Goal: Information Seeking & Learning: Learn about a topic

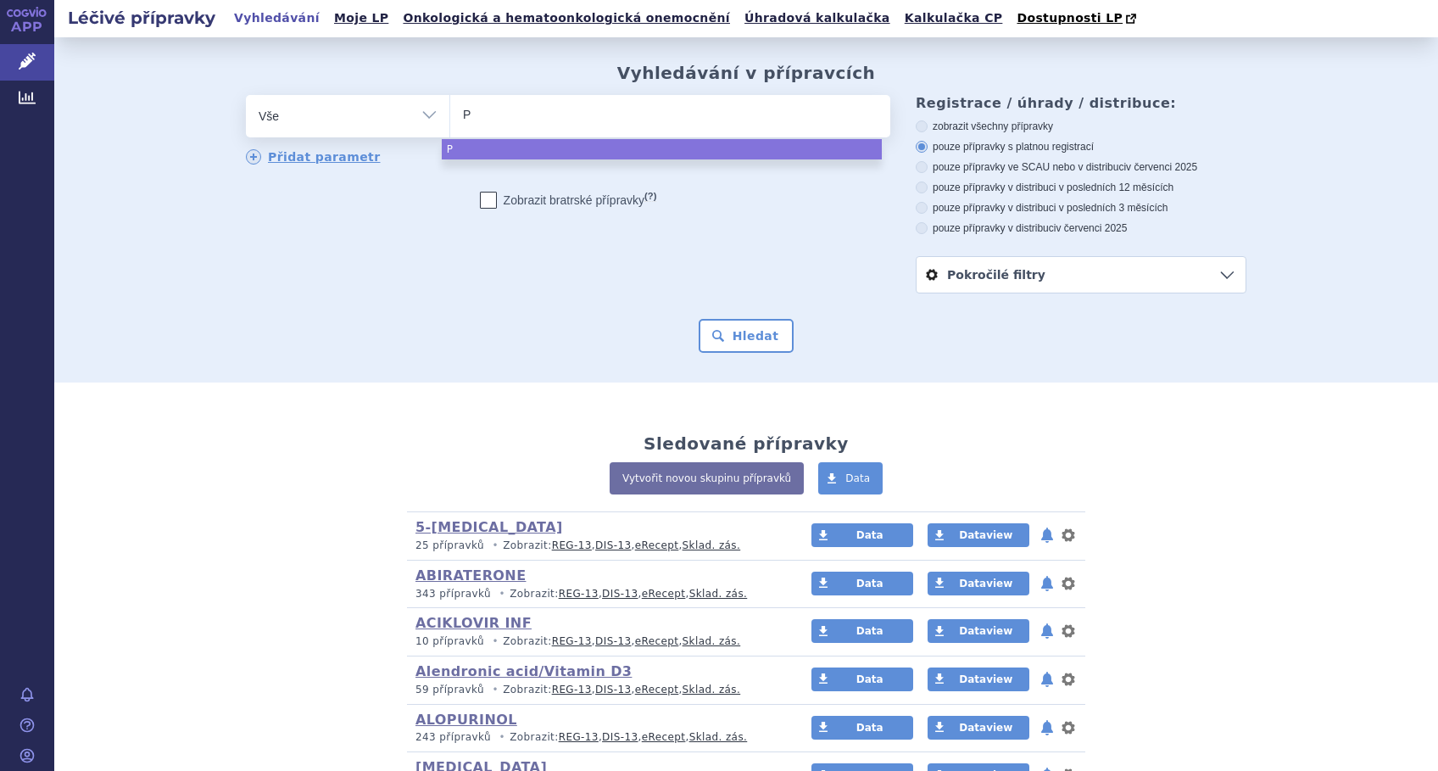
type input "PE"
type input "PEG"
type input "PEGF"
type input "PEGFI"
type input "PEGFIL"
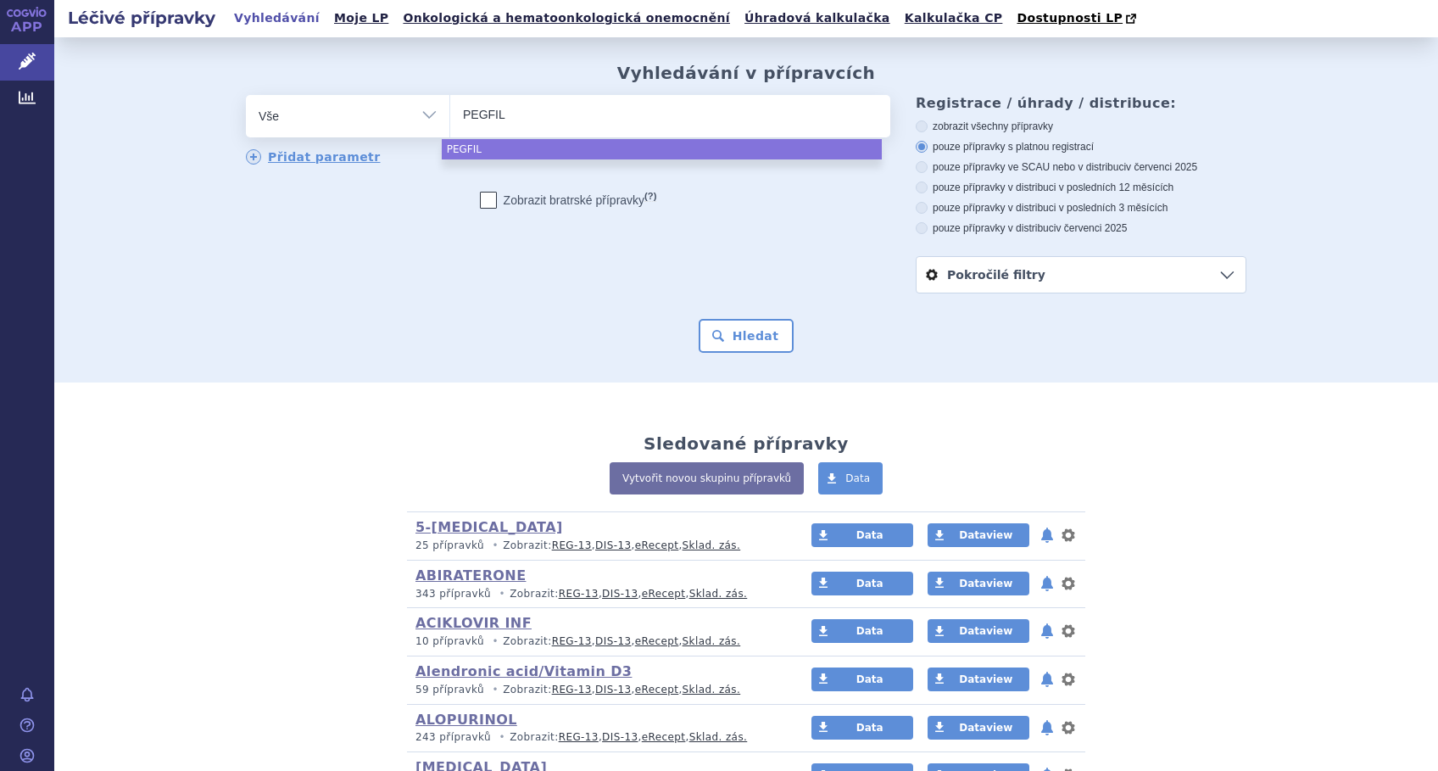
select select "PEGFIL"
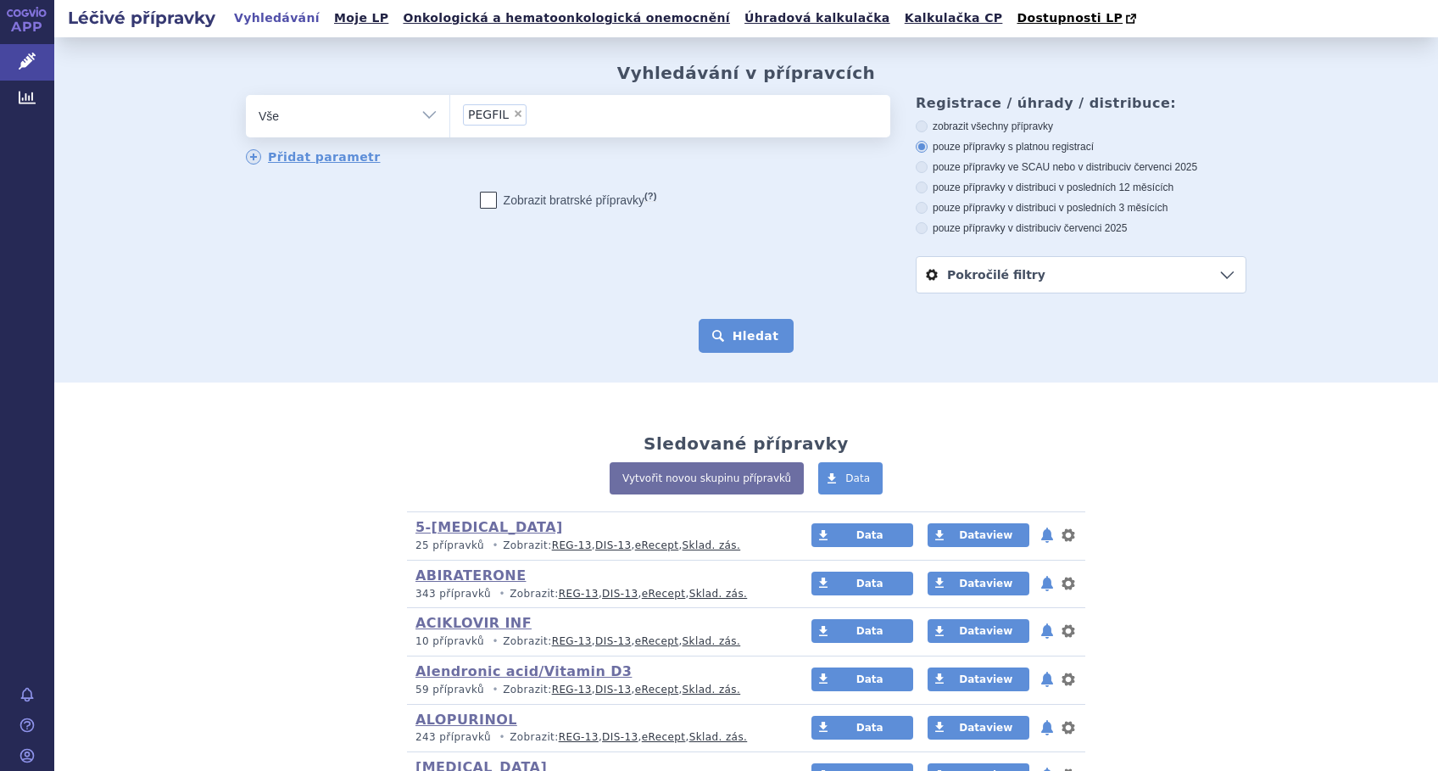
click at [729, 346] on button "Hledat" at bounding box center [746, 336] width 96 height 34
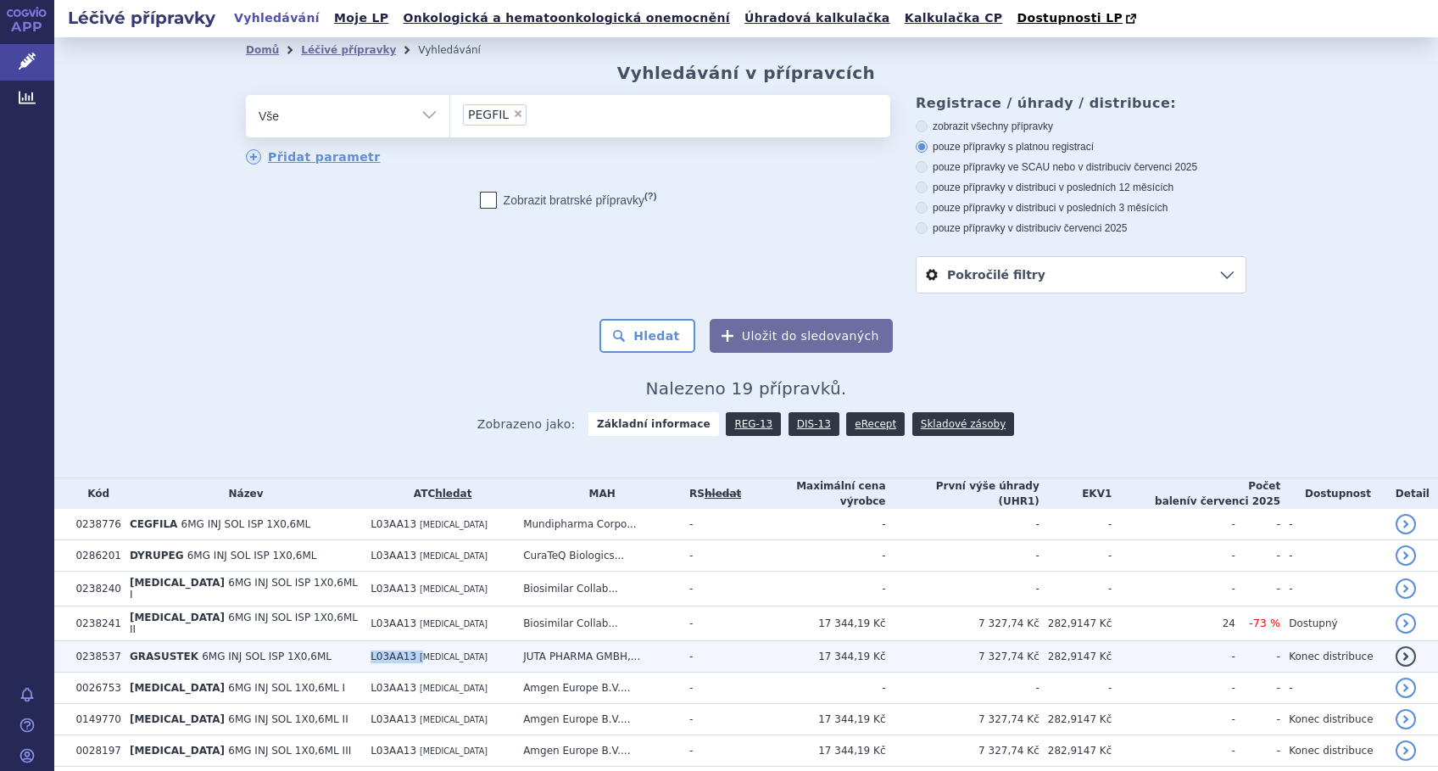
drag, startPoint x: 396, startPoint y: 647, endPoint x: 327, endPoint y: 645, distance: 68.7
click at [327, 645] on tr "0238537 GRASUSTEK 6MG INJ SOL ISP 1X0,6ML L03AA13 PEGFILGRASTIM JUTA PHARMA GMB…" at bounding box center [745, 656] width 1383 height 31
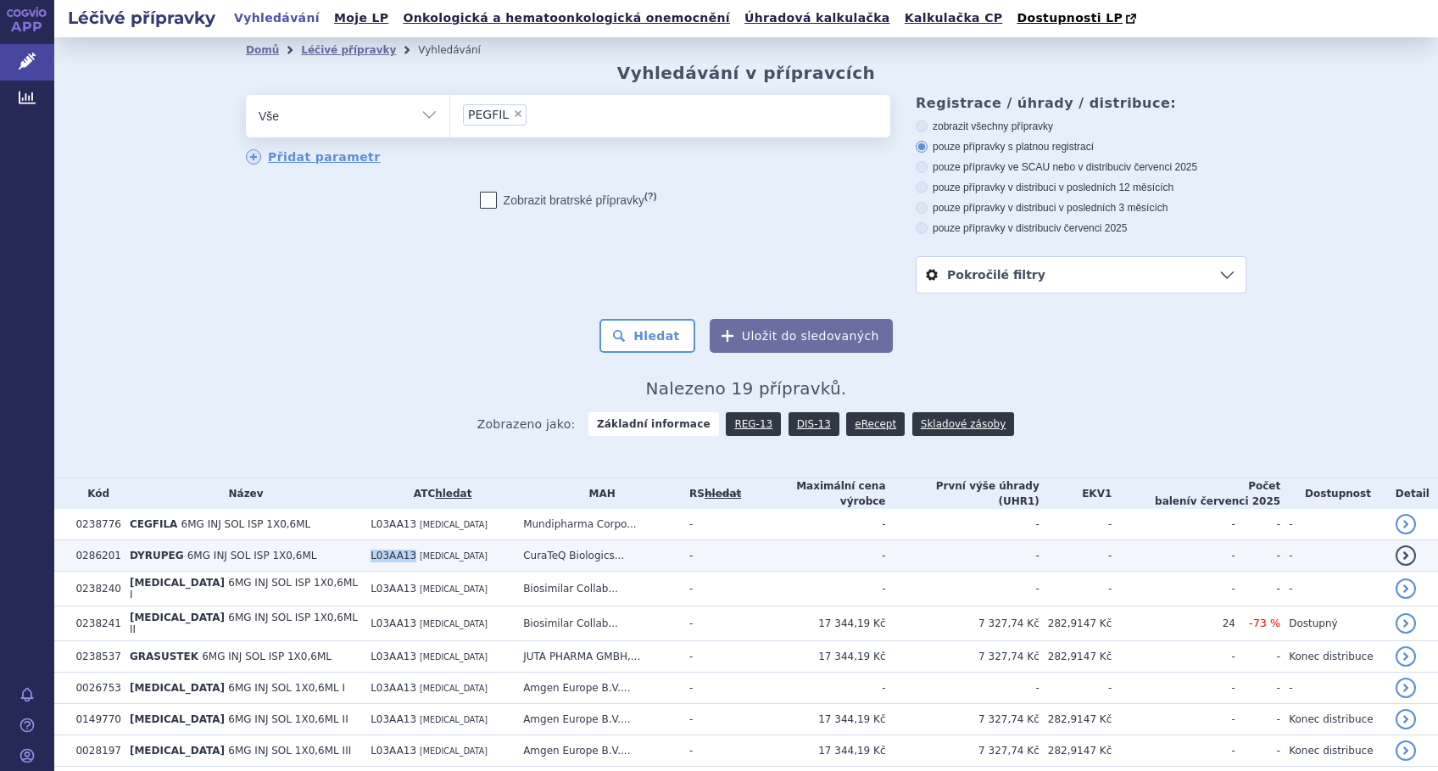
drag, startPoint x: 390, startPoint y: 560, endPoint x: 337, endPoint y: 557, distance: 53.5
click at [337, 557] on tr "0286201 DYRUPEG 6MG INJ SOL ISP 1X0,6ML L03AA13 PEGFILGRASTIM CuraTeQ Biologics…" at bounding box center [745, 555] width 1383 height 31
copy tr "L03AA13"
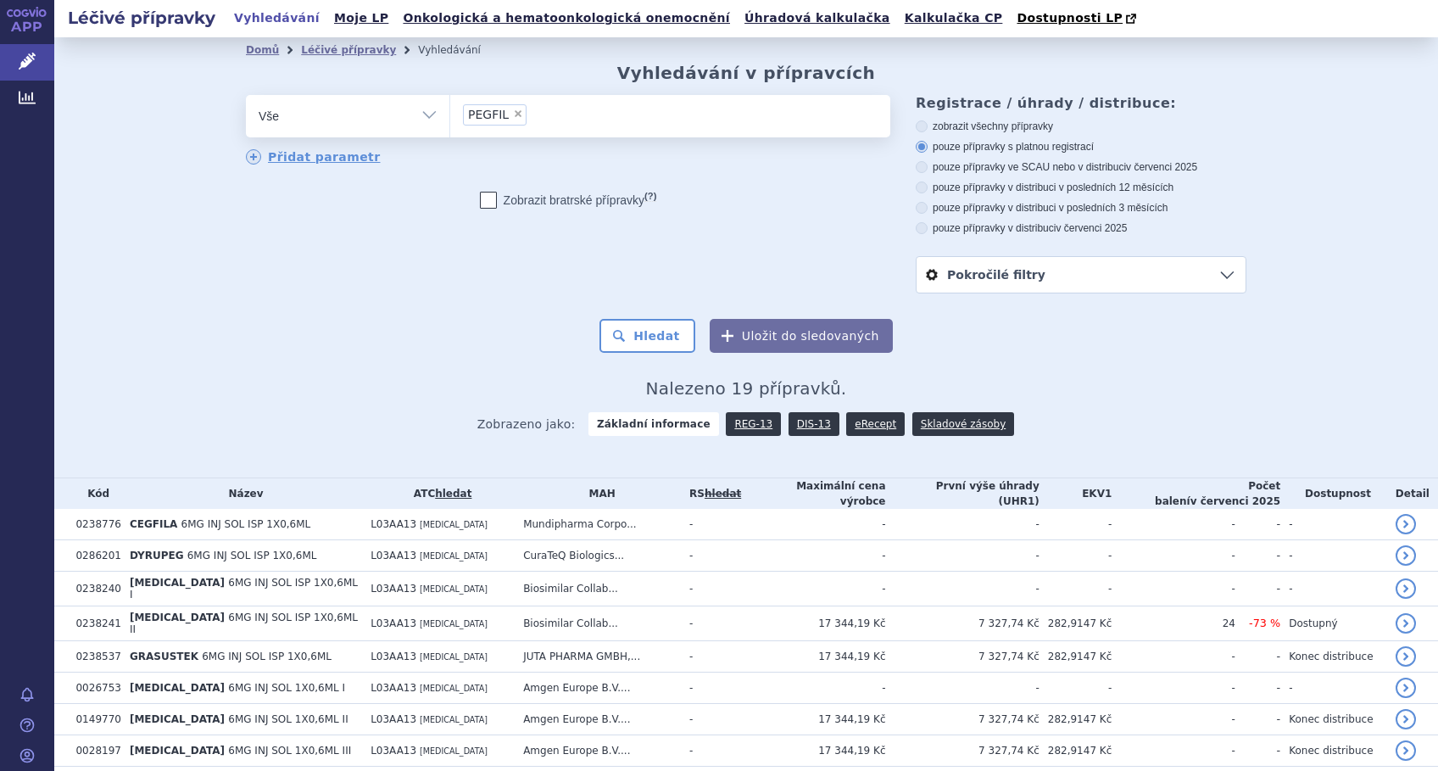
click at [513, 115] on span "×" at bounding box center [518, 114] width 10 height 10
click at [450, 115] on select "PEGFIL" at bounding box center [449, 115] width 1 height 42
select select
click at [414, 115] on select "Vše Přípravek/SUKL kód MAH VPOIS ATC/Aktivní látka Léková forma Síla" at bounding box center [347, 114] width 203 height 38
select select "filter-atc-group"
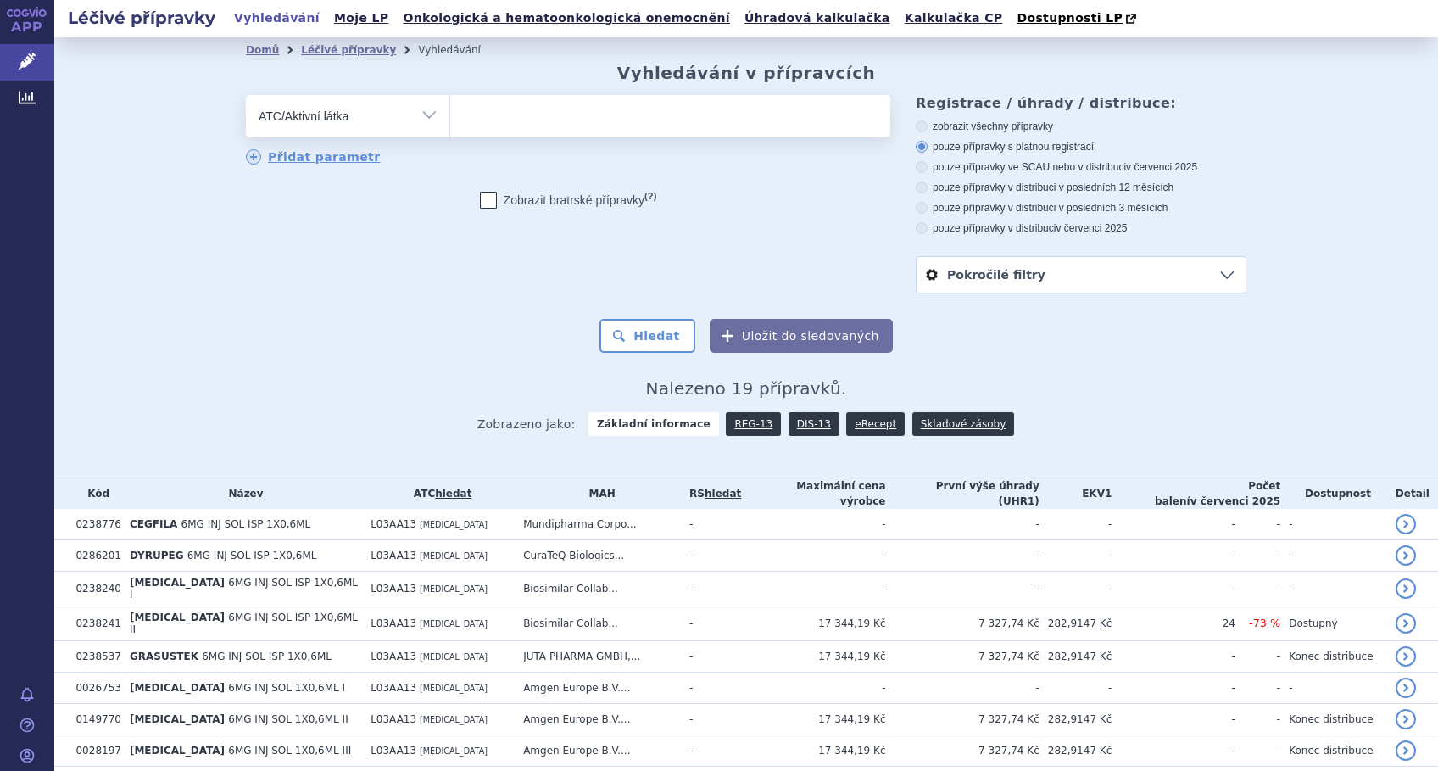
click at [246, 96] on select "Vše Přípravek/SUKL kód MAH VPOIS ATC/Aktivní látka Léková forma Síla" at bounding box center [347, 114] width 203 height 38
click at [519, 115] on ul at bounding box center [670, 113] width 440 height 36
click at [450, 115] on select at bounding box center [449, 115] width 1 height 42
paste input "L03AA13"
type input "L03AA13"
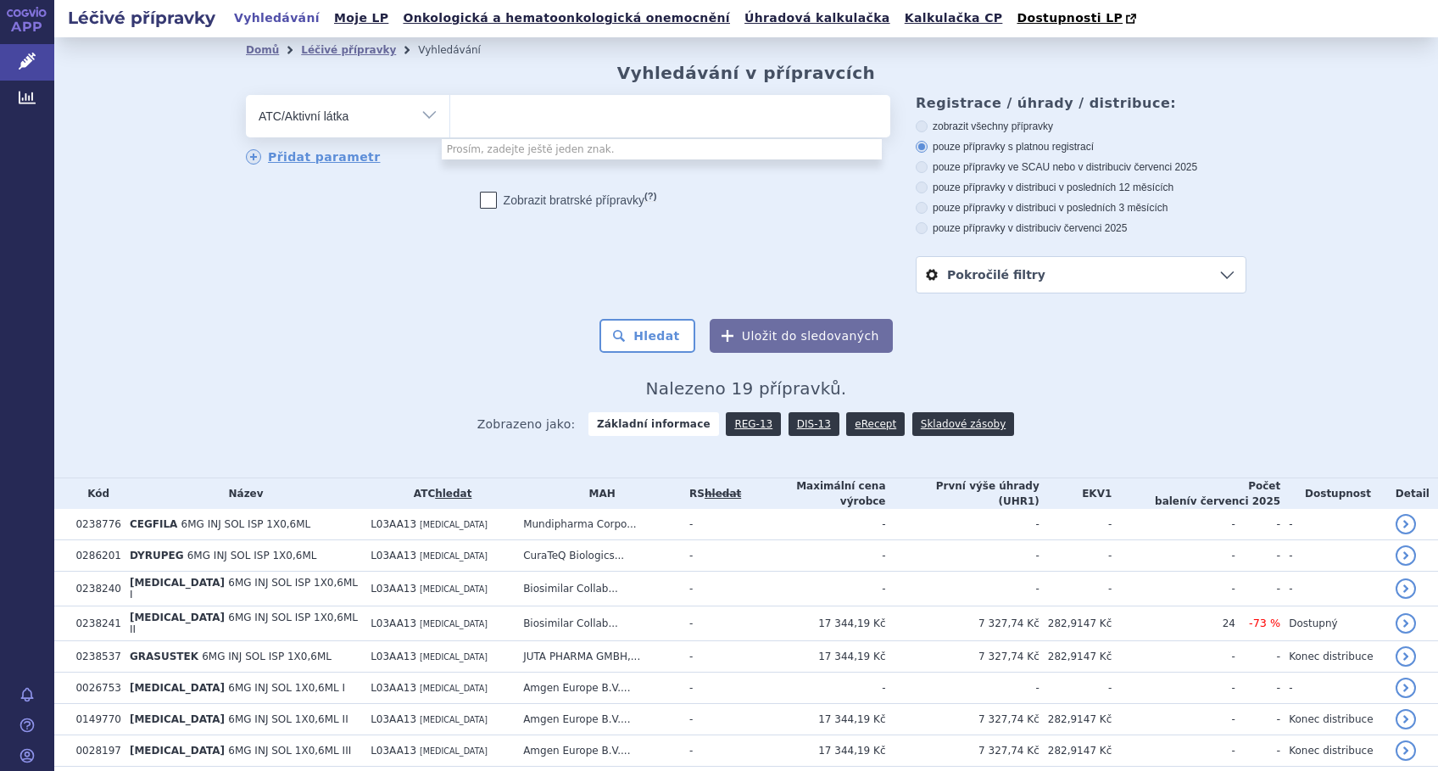
select select "L03AA13"
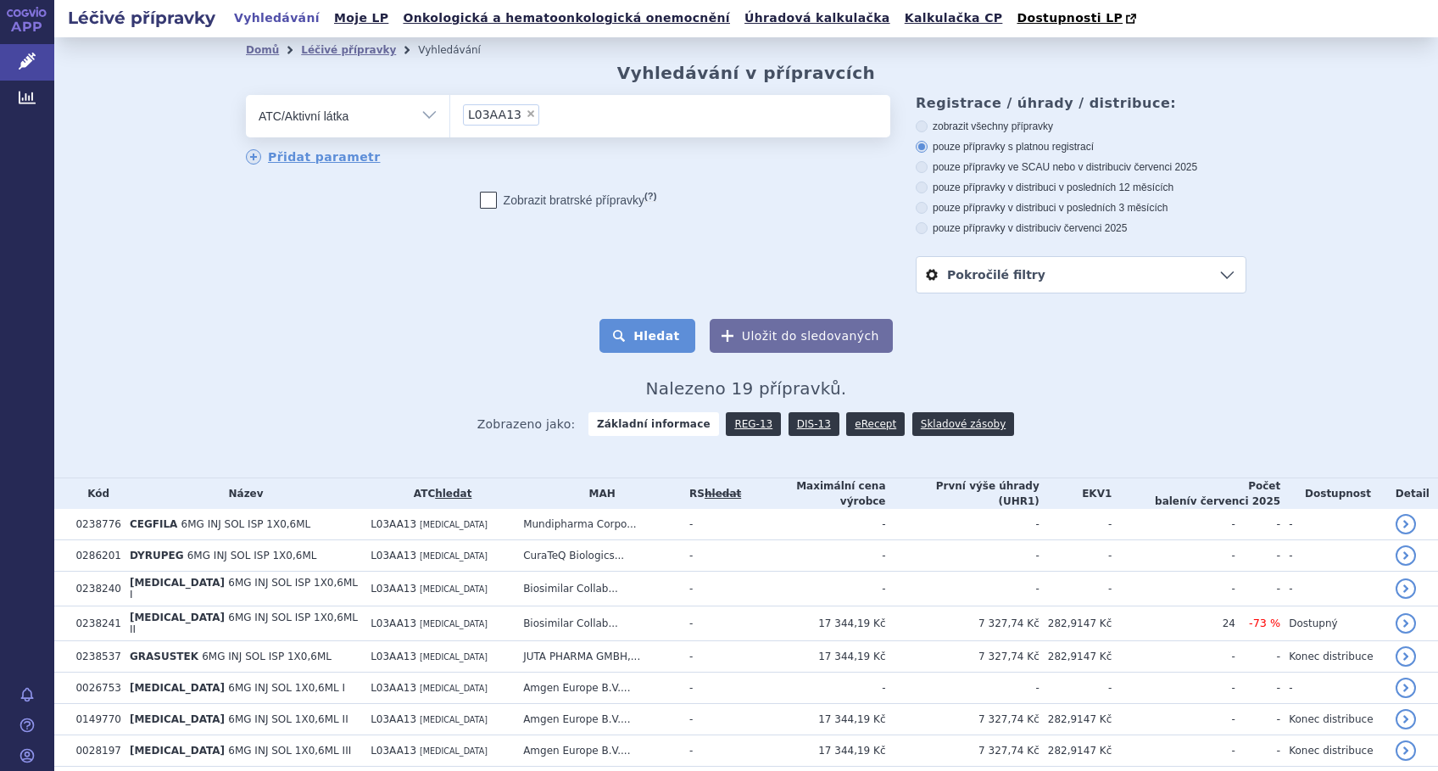
click at [654, 337] on button "Hledat" at bounding box center [647, 336] width 96 height 34
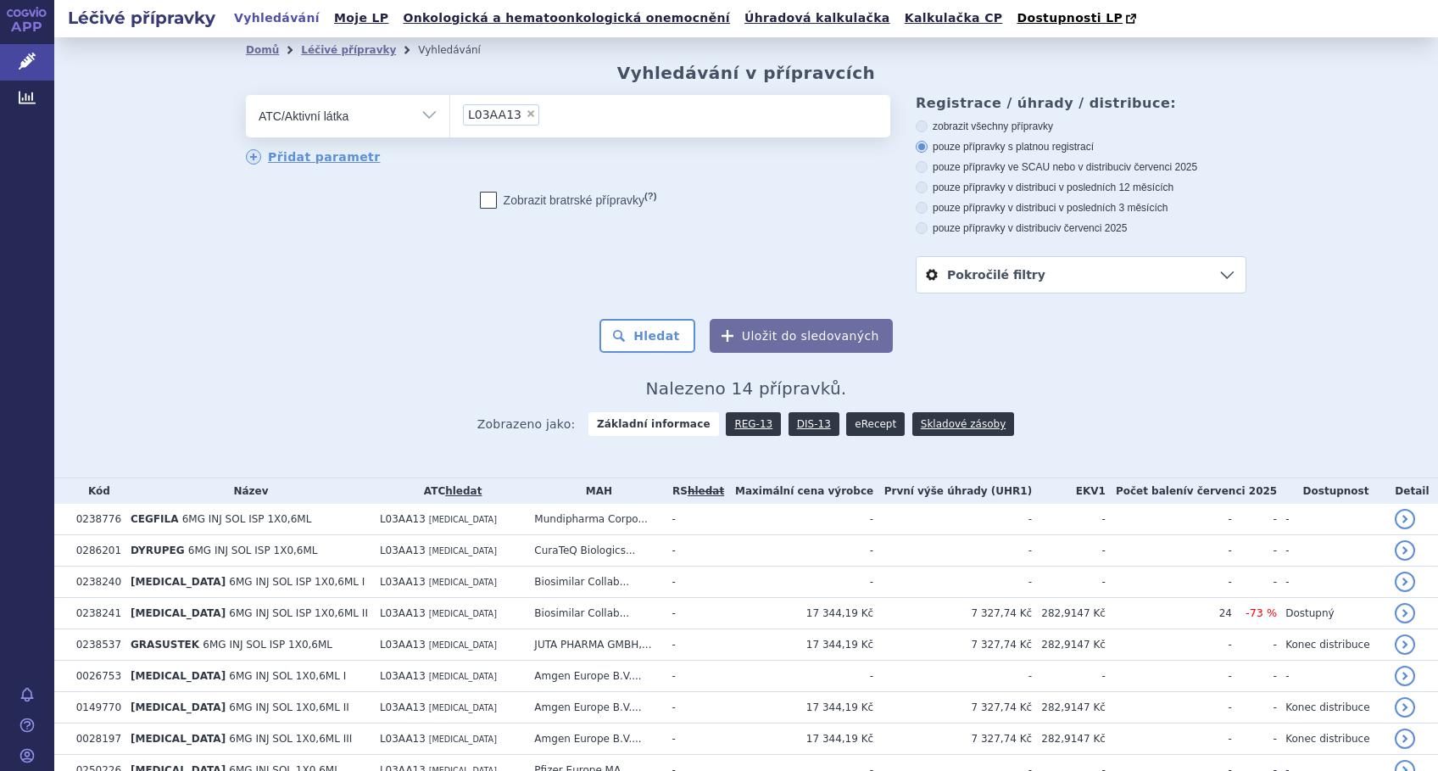
click at [852, 426] on link "eRecept" at bounding box center [875, 424] width 58 height 24
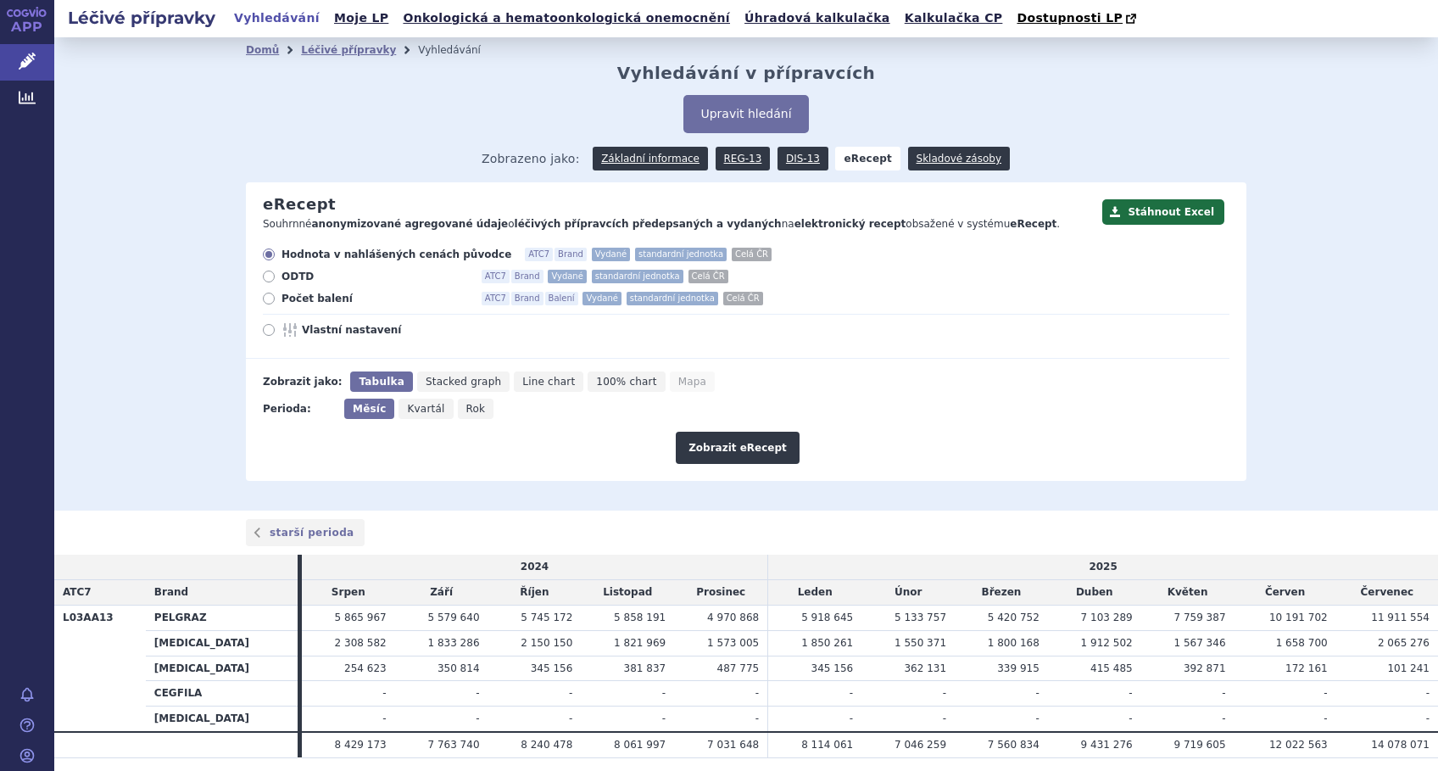
click at [264, 326] on label "Vlastní nastavení" at bounding box center [746, 330] width 966 height 14
click at [264, 326] on input "Vlastní nastavení" at bounding box center [269, 331] width 11 height 11
radio input "true"
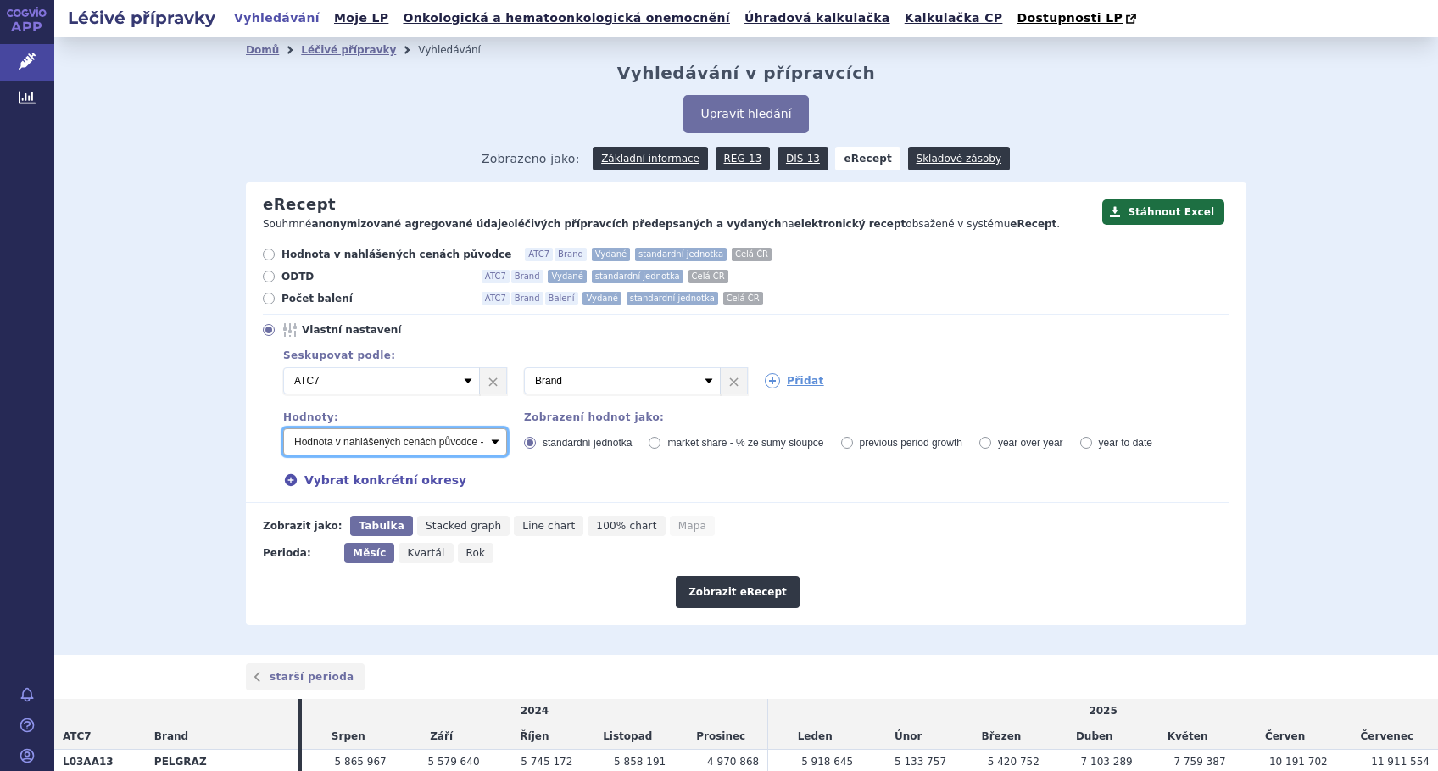
click at [483, 446] on select "Počet balení - vydané Hodnota v nahlášených cenách původce - vydané Hodnota v m…" at bounding box center [395, 441] width 224 height 27
select select "vydanePackages"
click at [283, 429] on select "Počet balení - vydané Hodnota v nahlášených cenách původce - vydané Hodnota v m…" at bounding box center [395, 441] width 224 height 27
click at [765, 386] on icon at bounding box center [772, 380] width 15 height 15
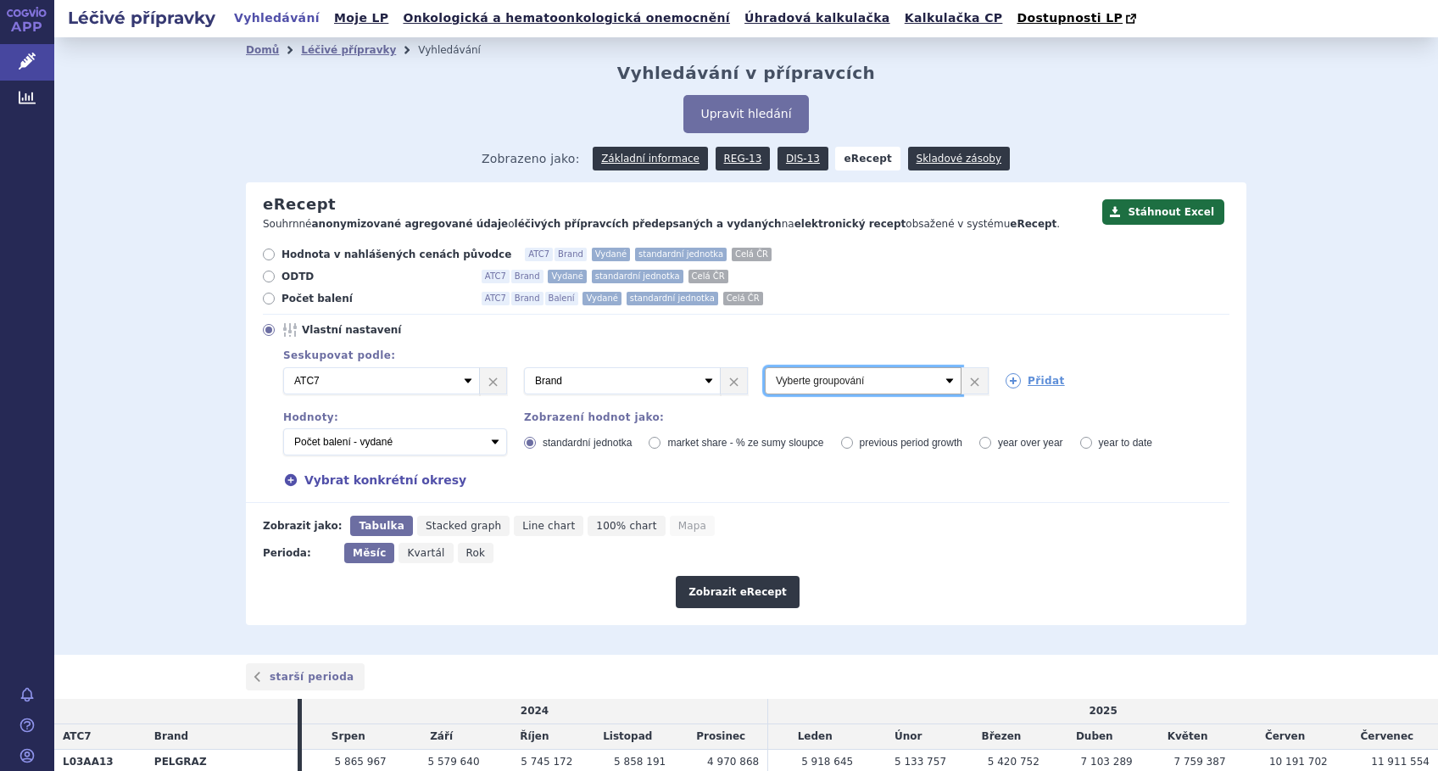
click at [943, 380] on select "Vyberte groupování ATC3 ATC5 ATC7 Brand Balení Síla Forma SÚKL kód MAH VPOIS Re…" at bounding box center [863, 380] width 197 height 27
select select "package"
click at [765, 368] on select "Vyberte groupování ATC3 ATC5 ATC7 Brand Balení Síla Forma SÚKL kód MAH VPOIS Re…" at bounding box center [863, 380] width 197 height 27
click at [1005, 379] on icon at bounding box center [1012, 380] width 15 height 15
click at [1005, 380] on select "Vyberte groupování ATC3 ATC5 ATC7 Brand Balení Síla Forma SÚKL kód MAH VPOIS Re…" at bounding box center [1103, 380] width 197 height 27
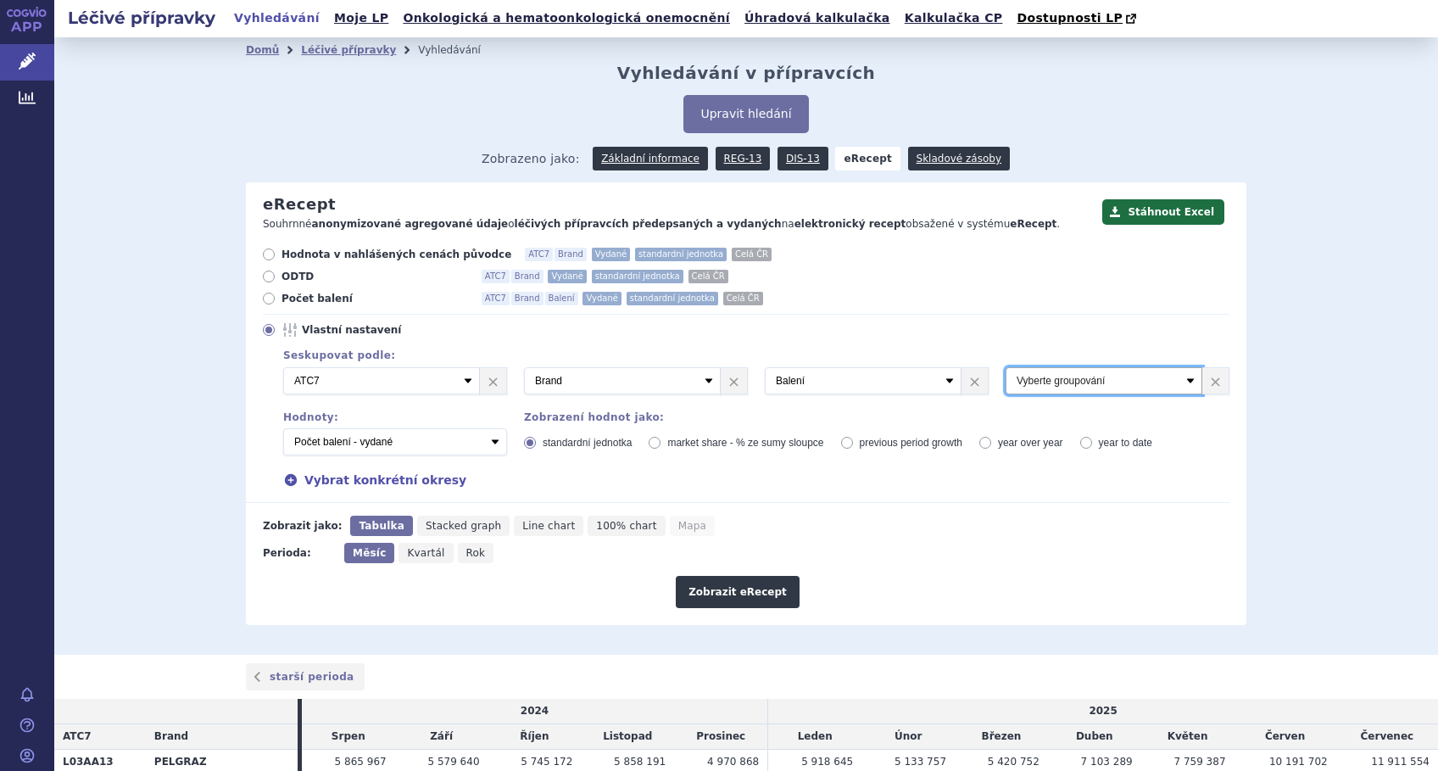
select select "districtName"
click at [1005, 368] on select "Vyberte groupování ATC3 ATC5 ATC7 Brand Balení Síla Forma SÚKL kód MAH VPOIS Re…" at bounding box center [1103, 380] width 197 height 27
click at [283, 475] on icon at bounding box center [290, 479] width 15 height 15
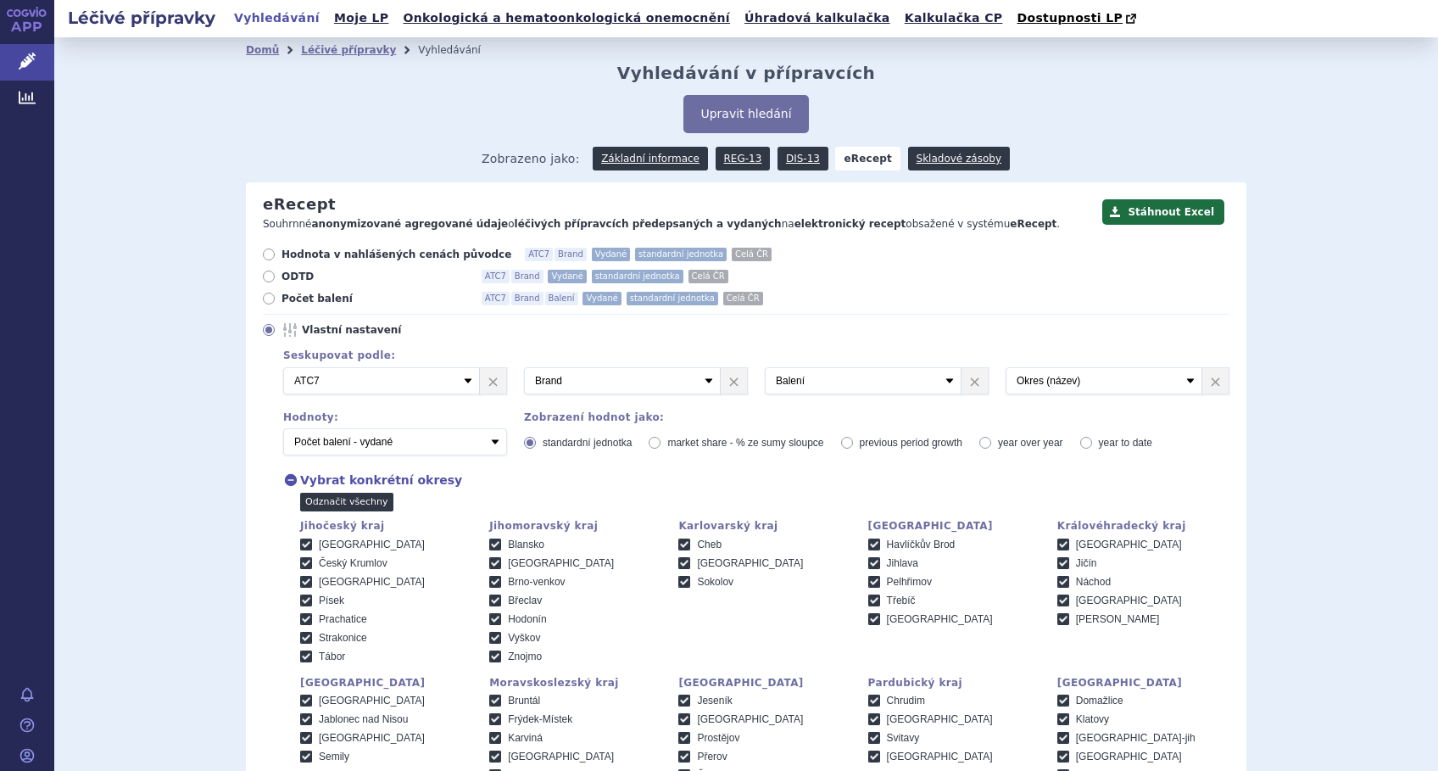
click at [304, 509] on link "Odznačit všechny" at bounding box center [346, 501] width 93 height 19
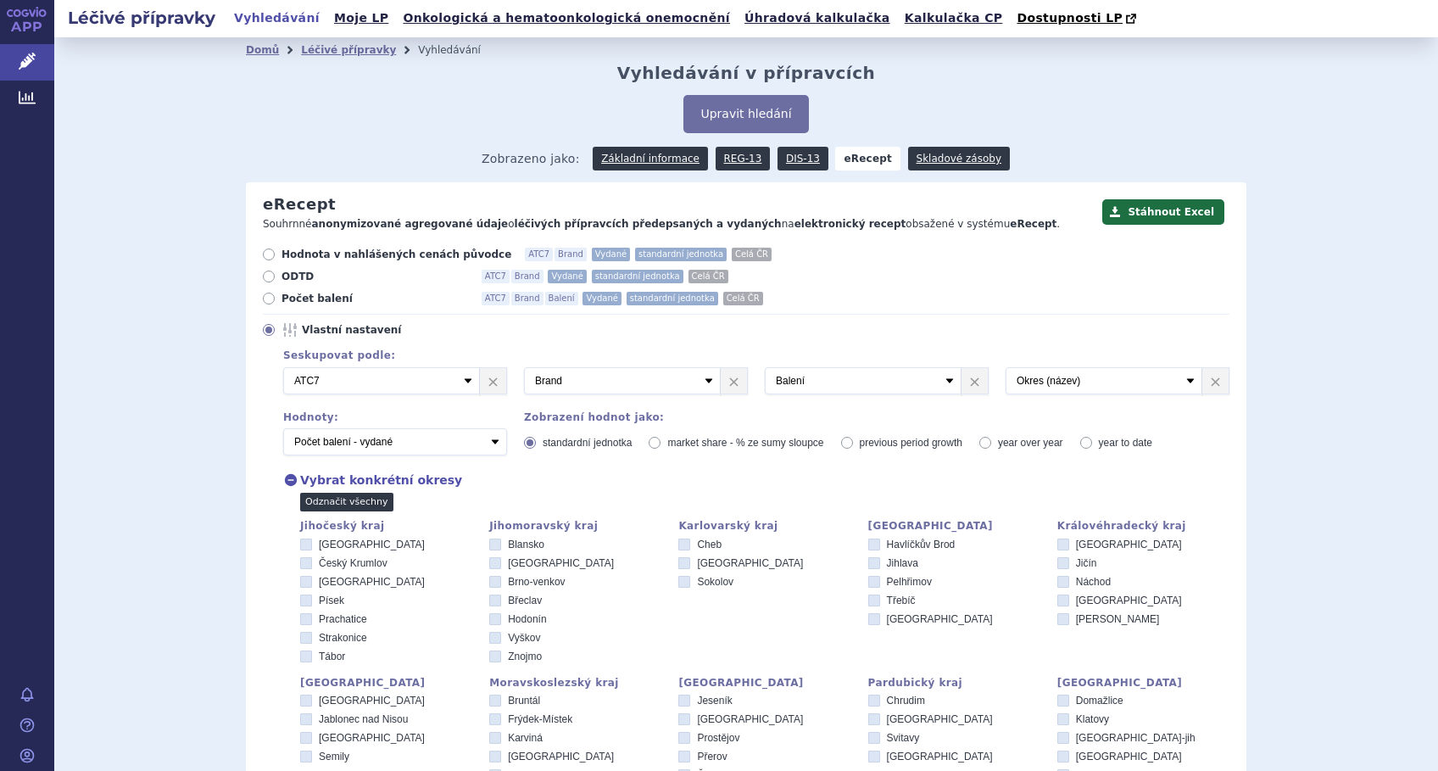
checkbox input "false"
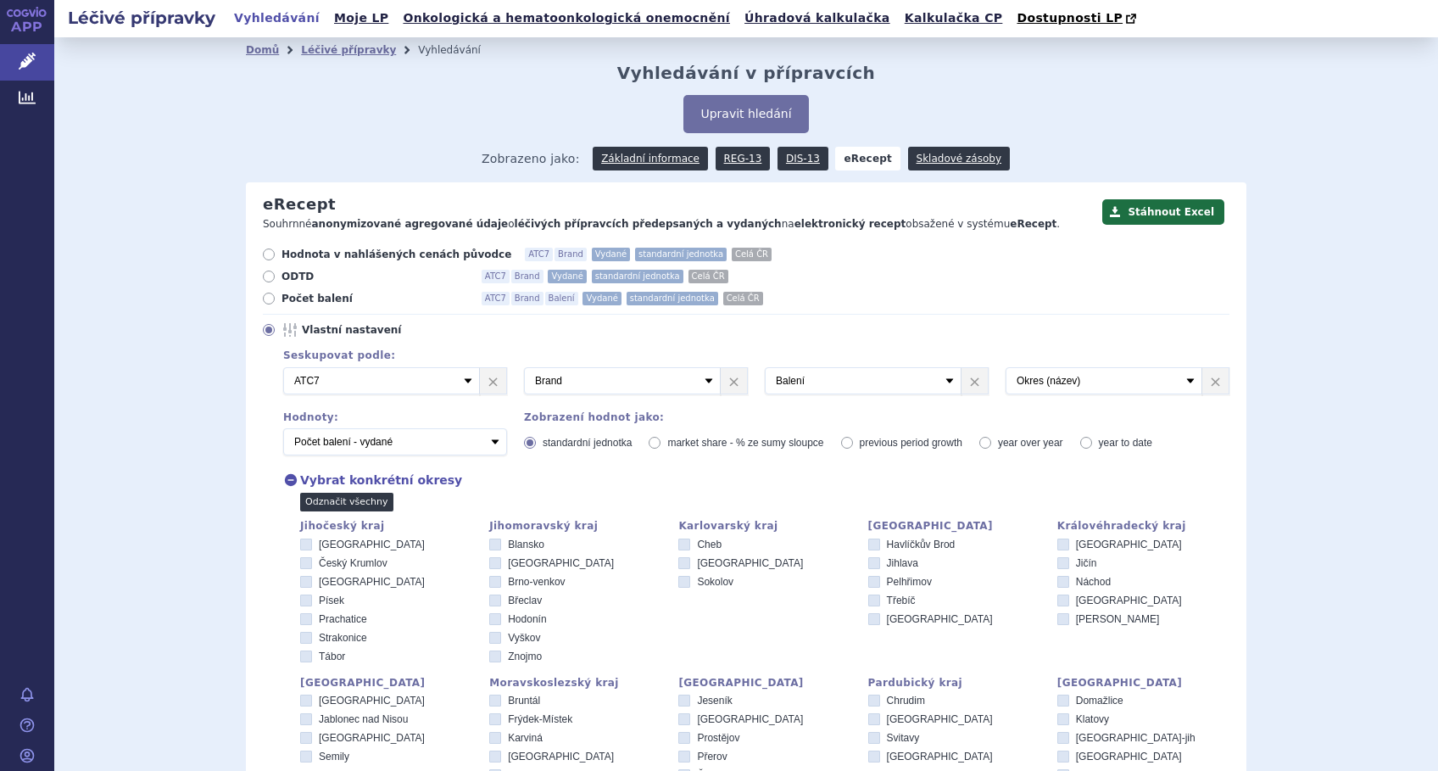
checkbox input "false"
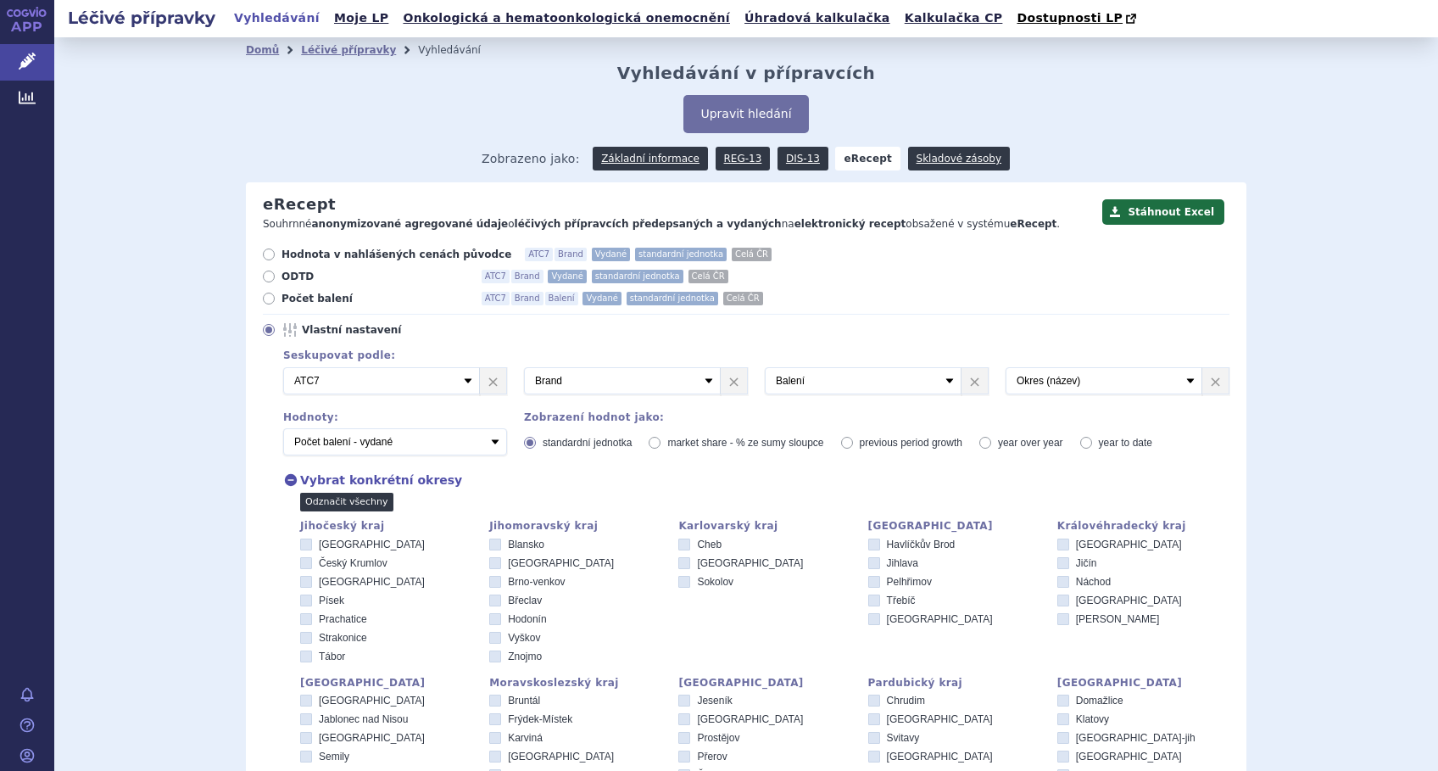
checkbox input "false"
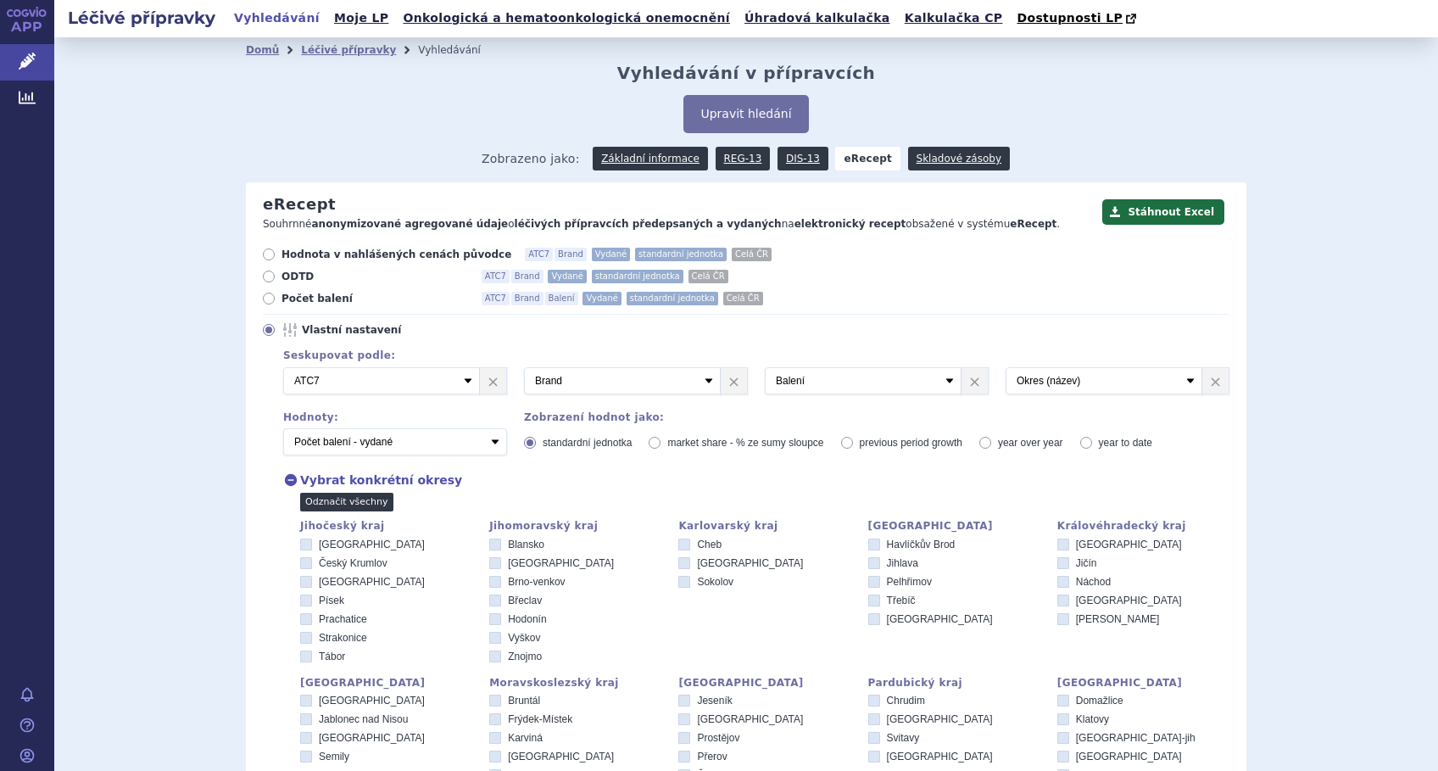
checkbox input "false"
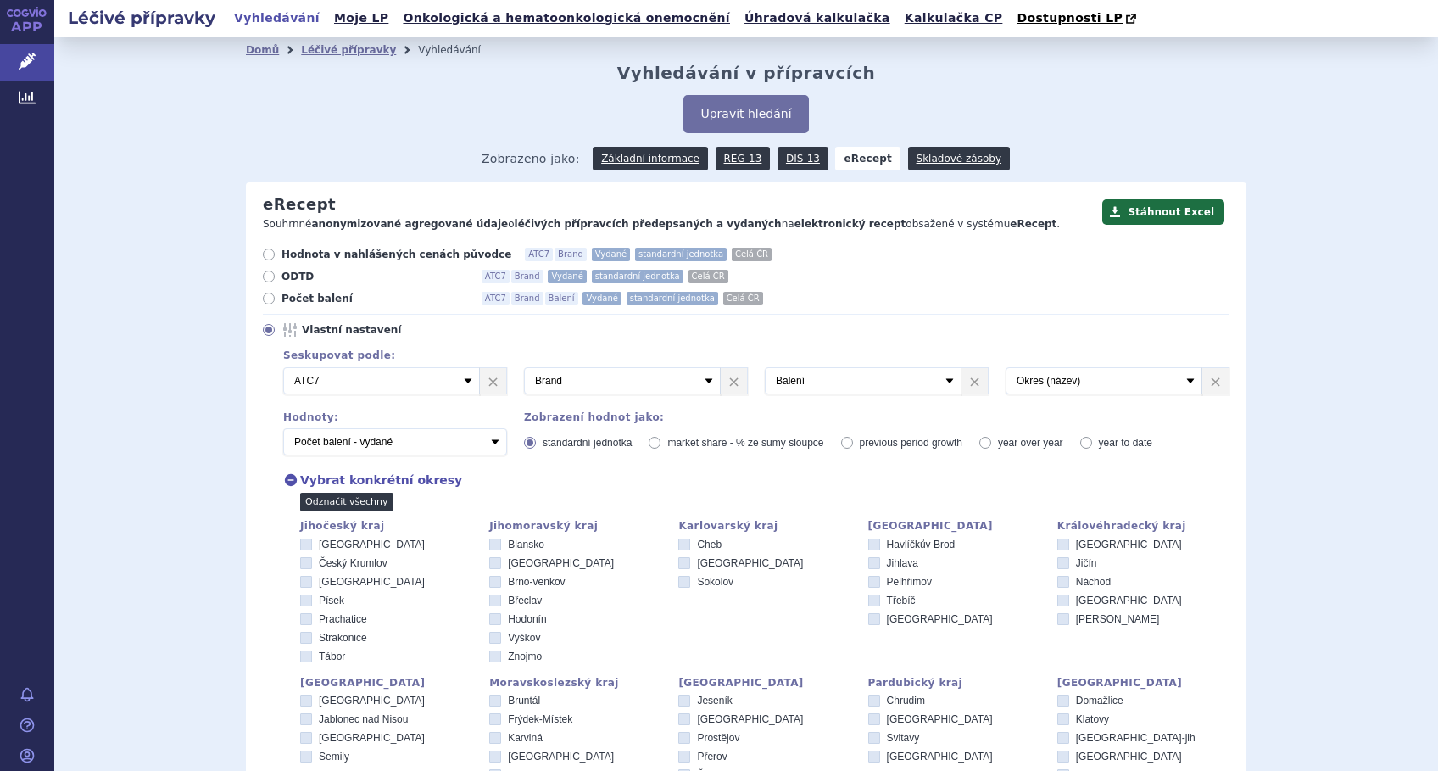
checkbox input "false"
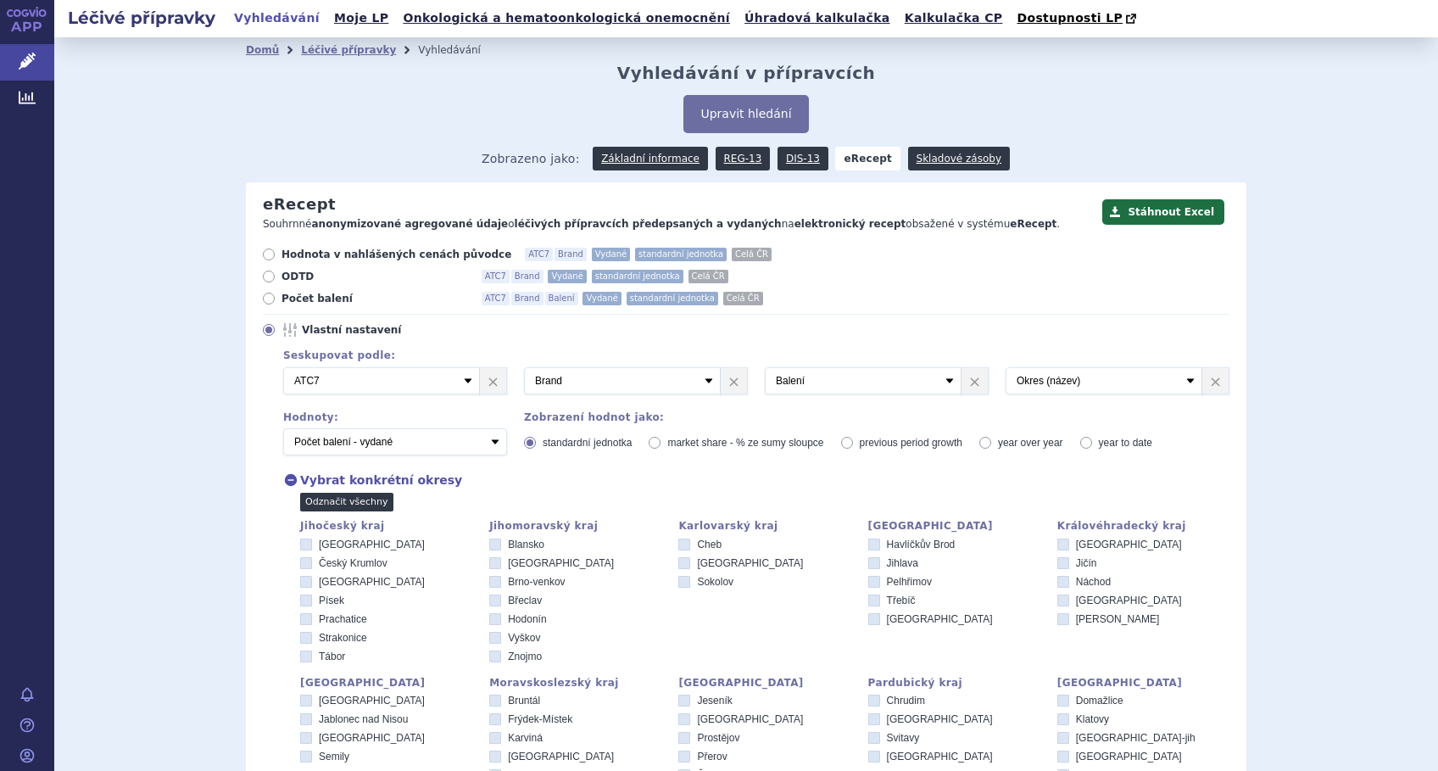
checkbox input "false"
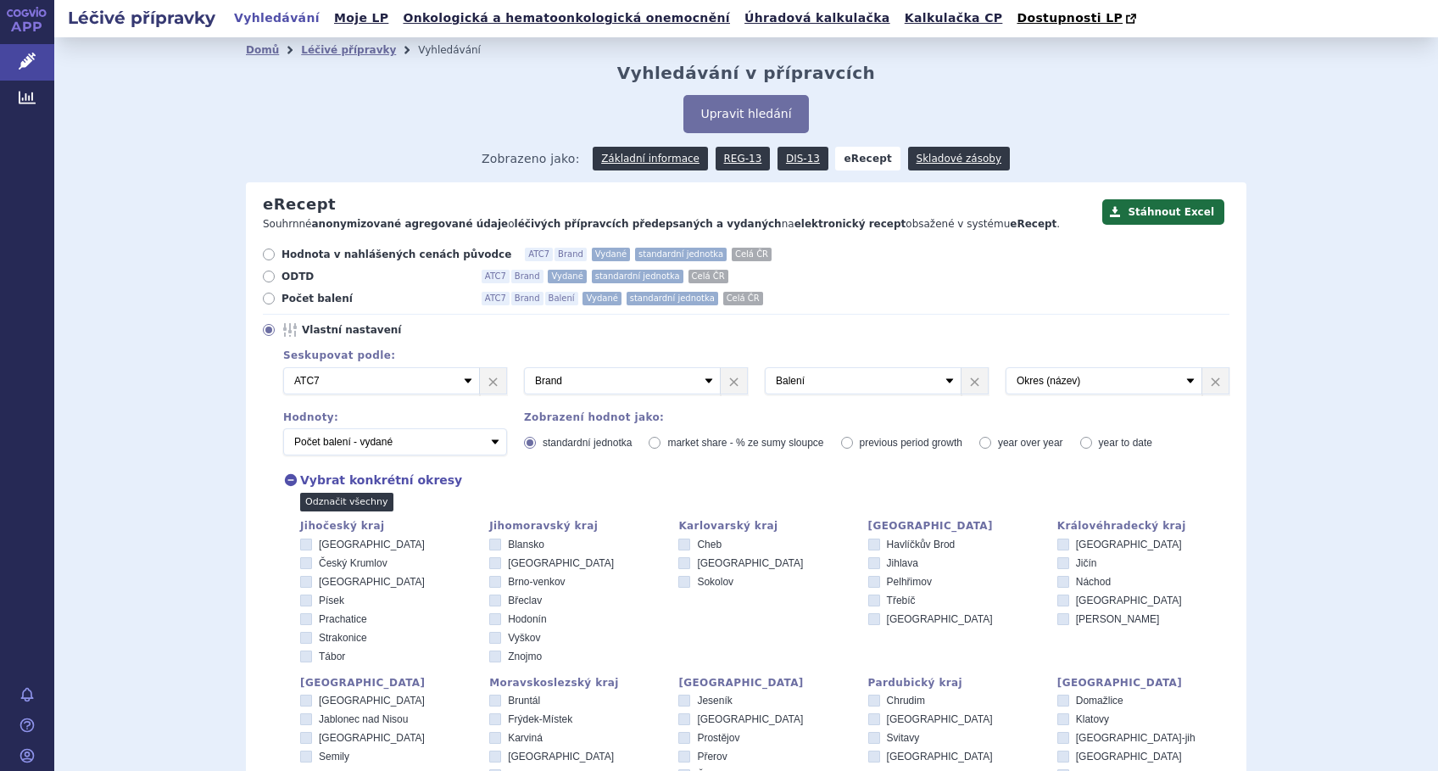
checkbox input "false"
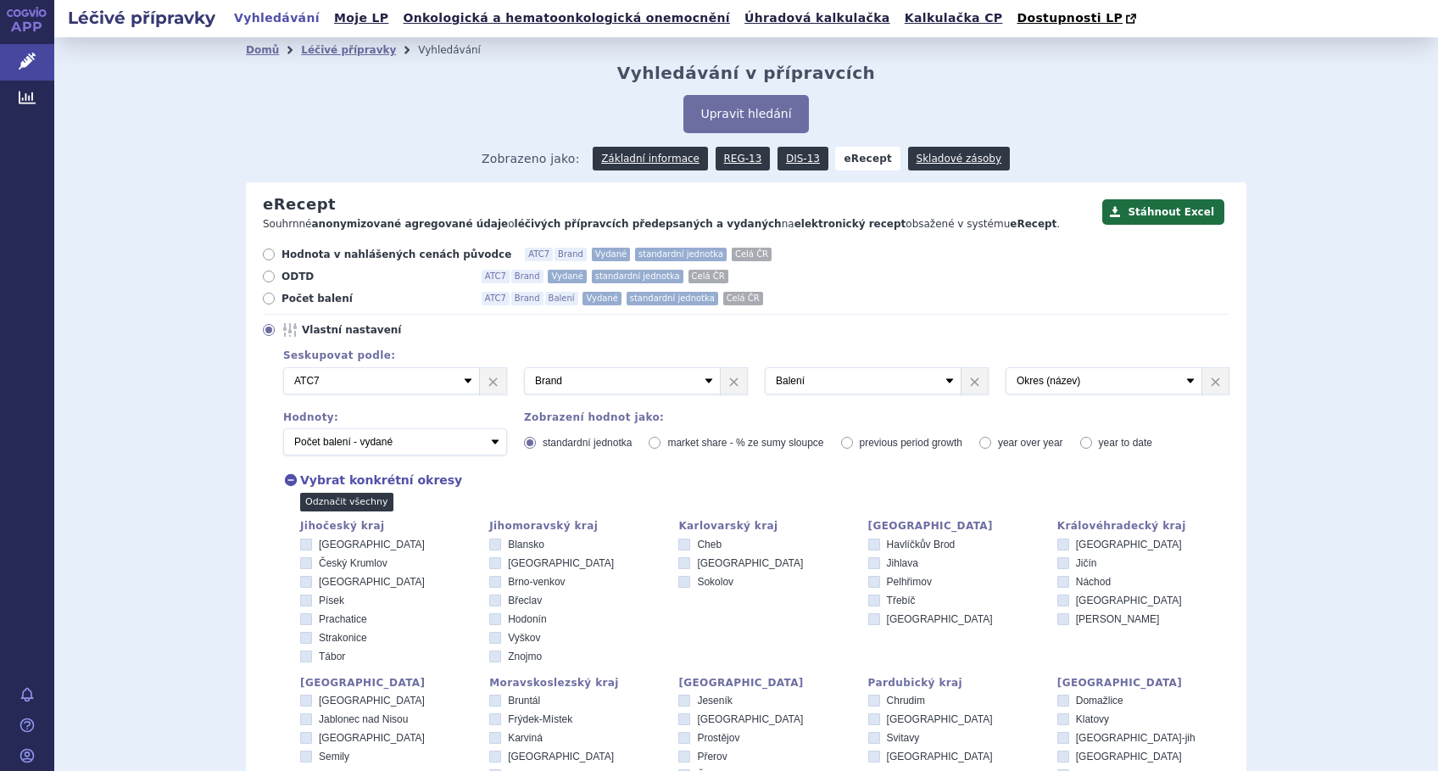
checkbox input "false"
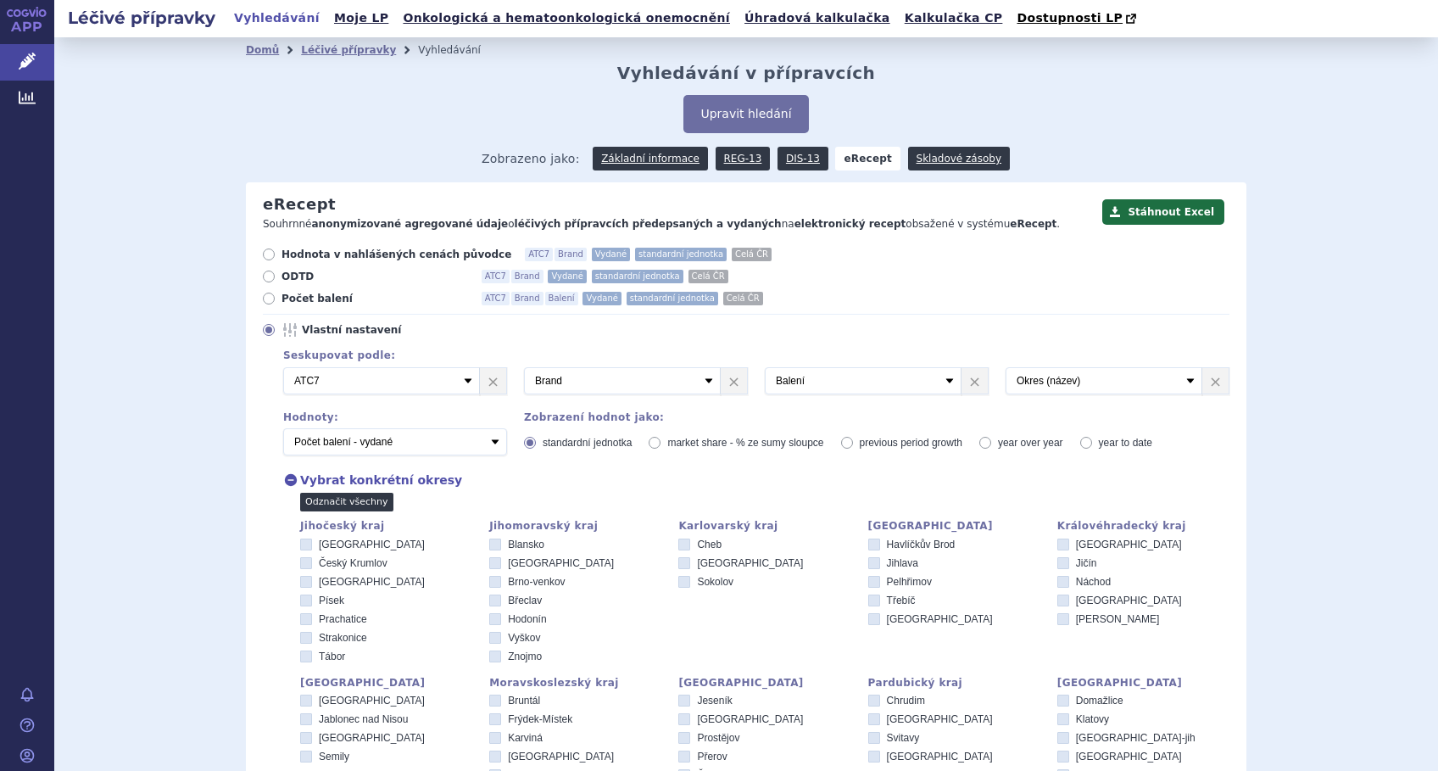
checkbox input "false"
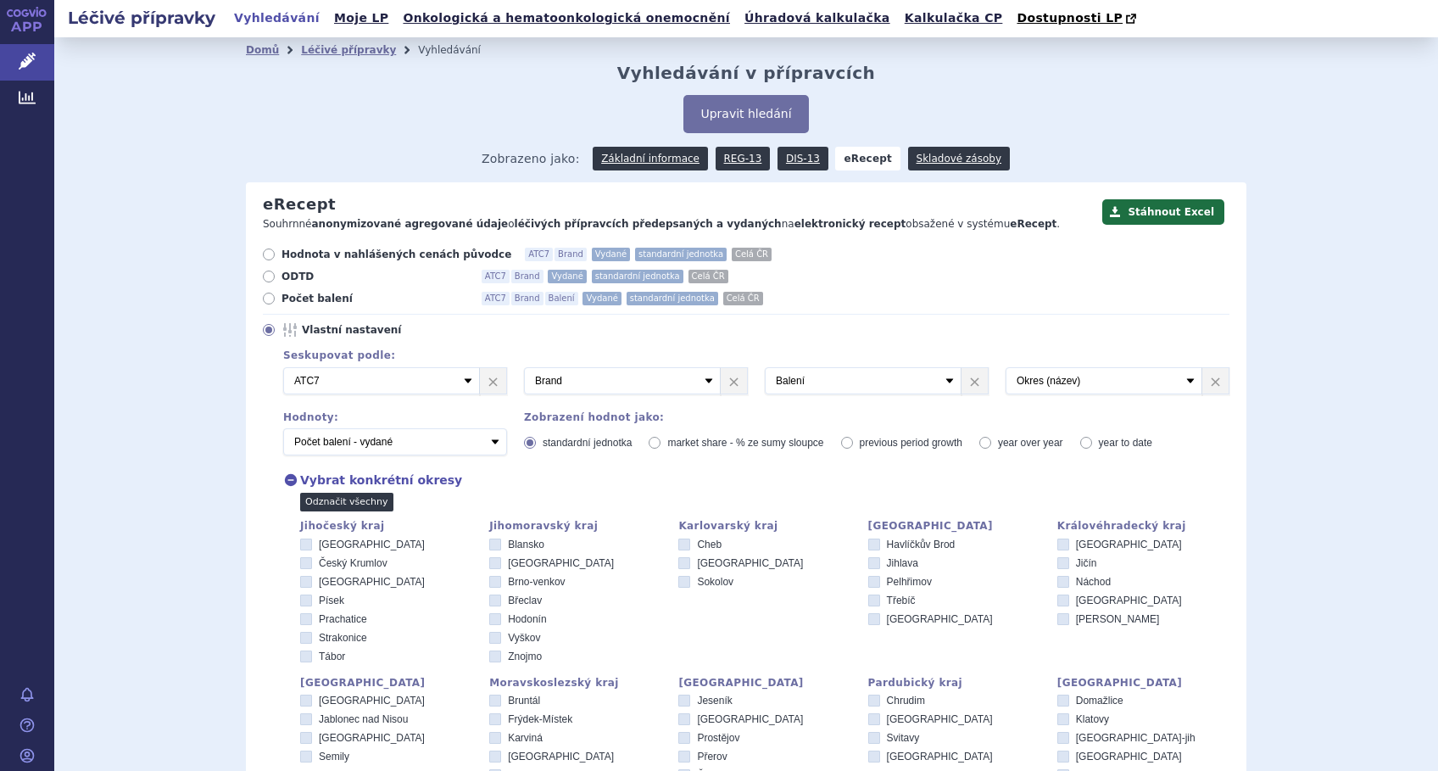
checkbox input "false"
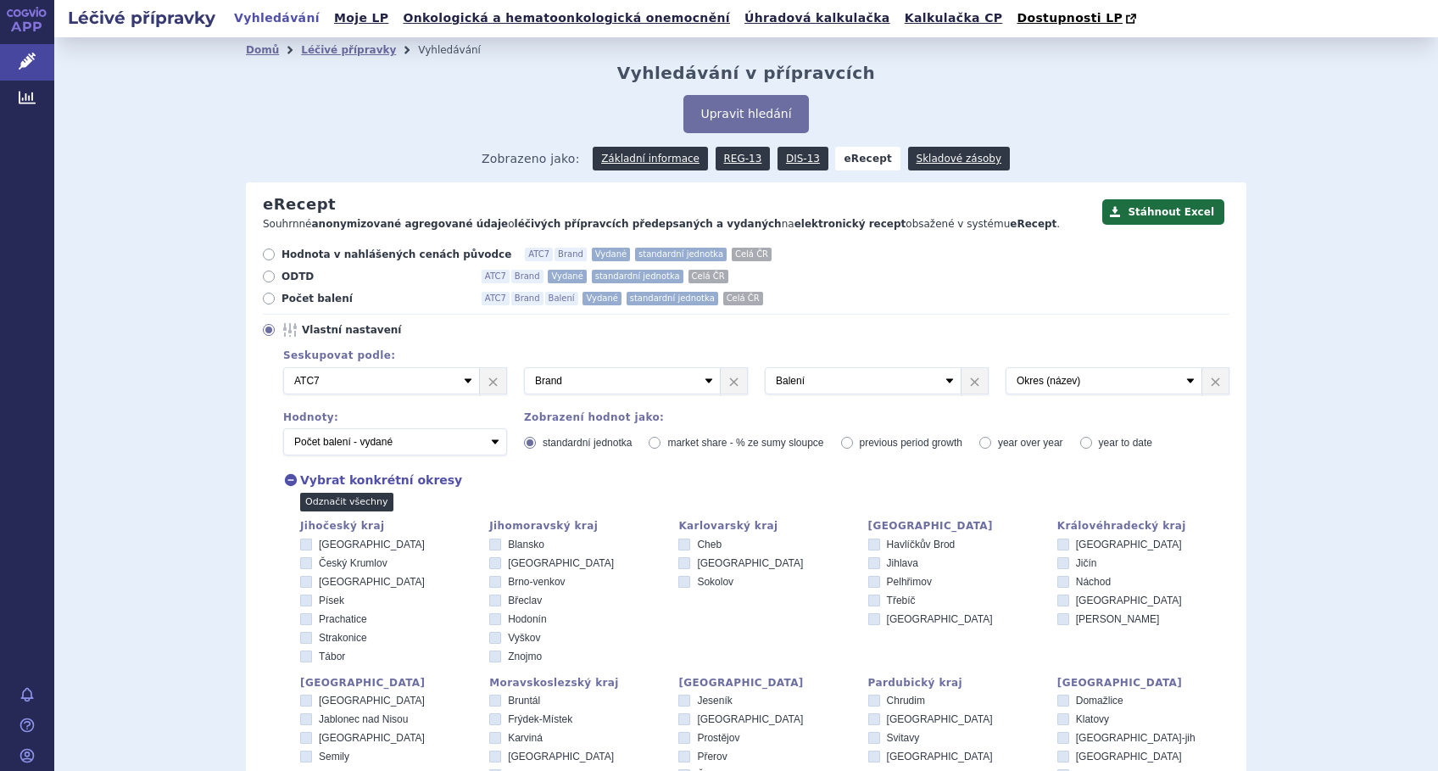
checkbox input "false"
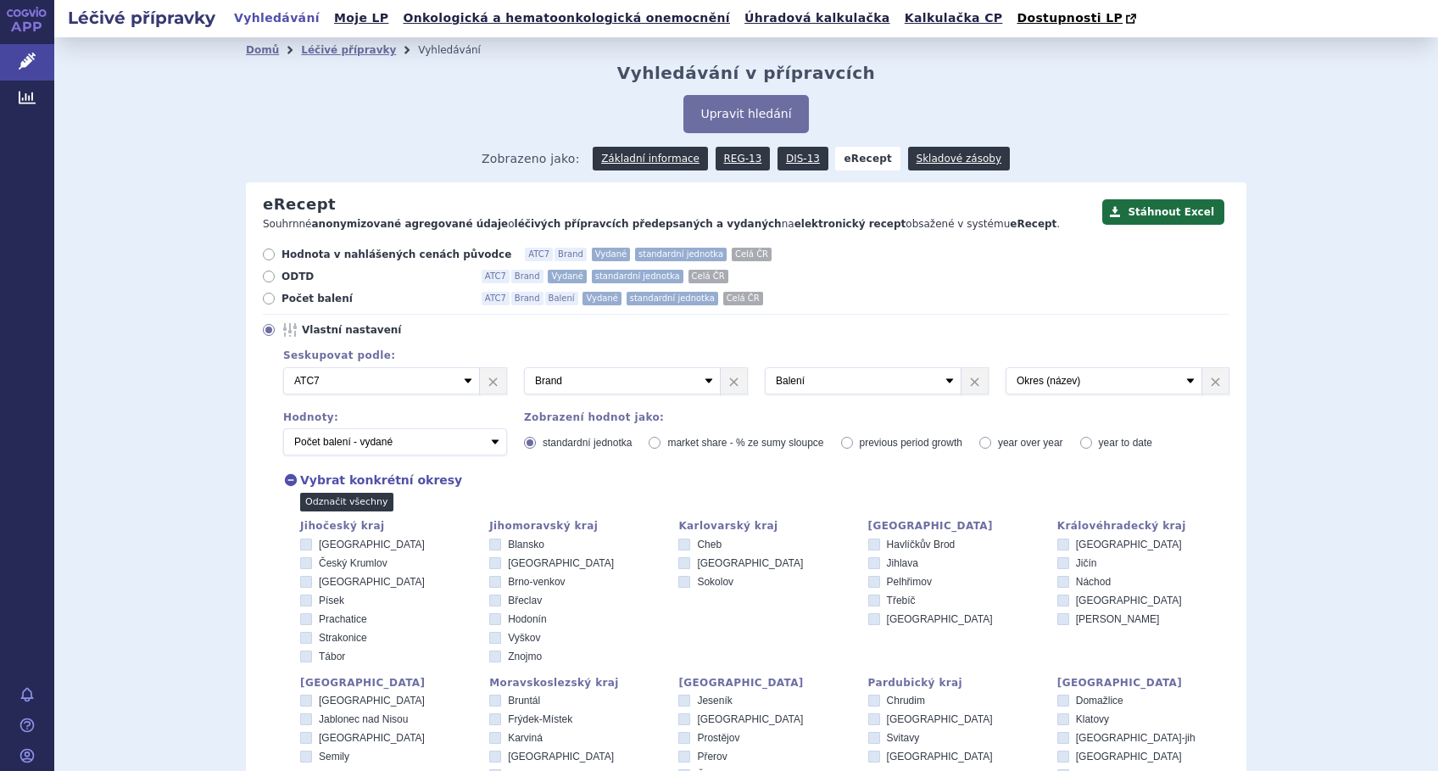
checkbox input "false"
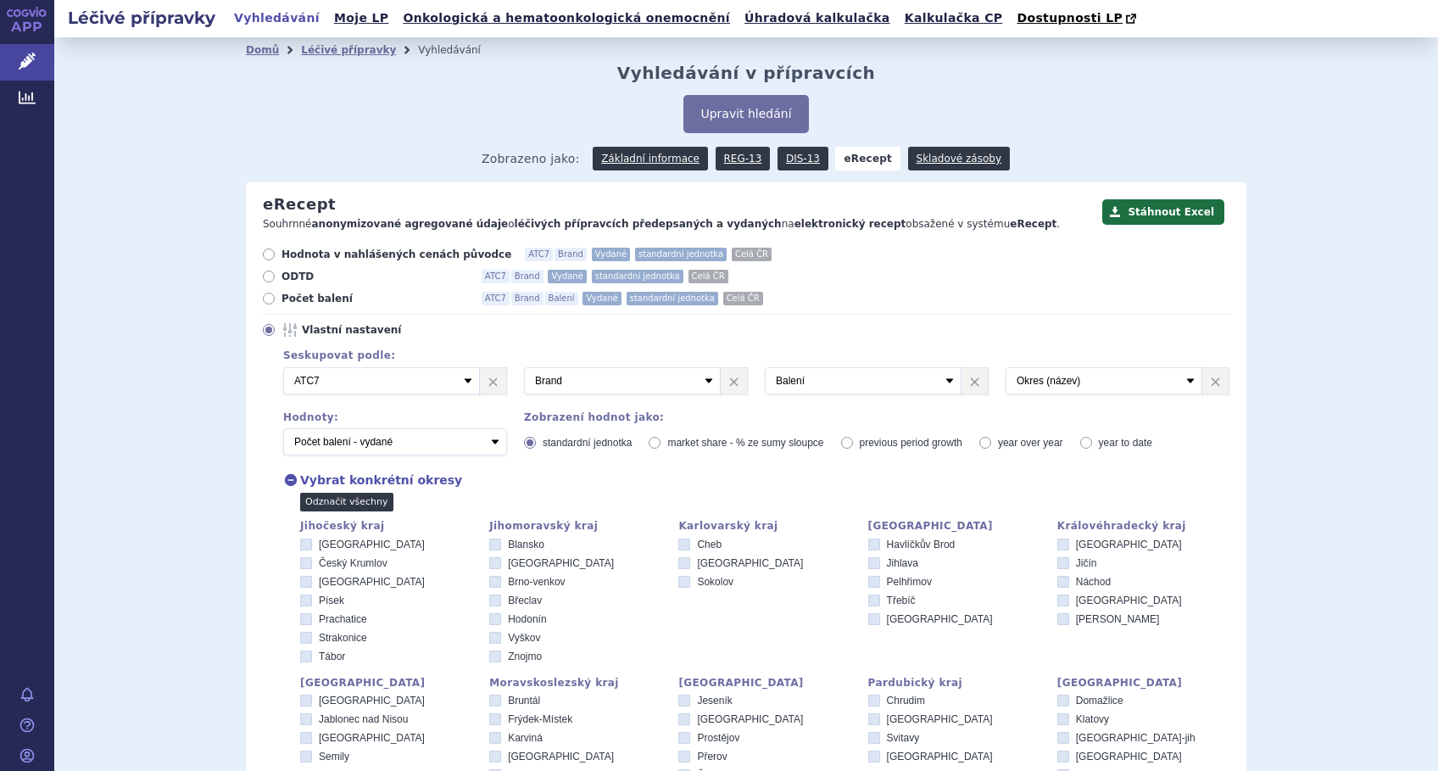
checkbox input "false"
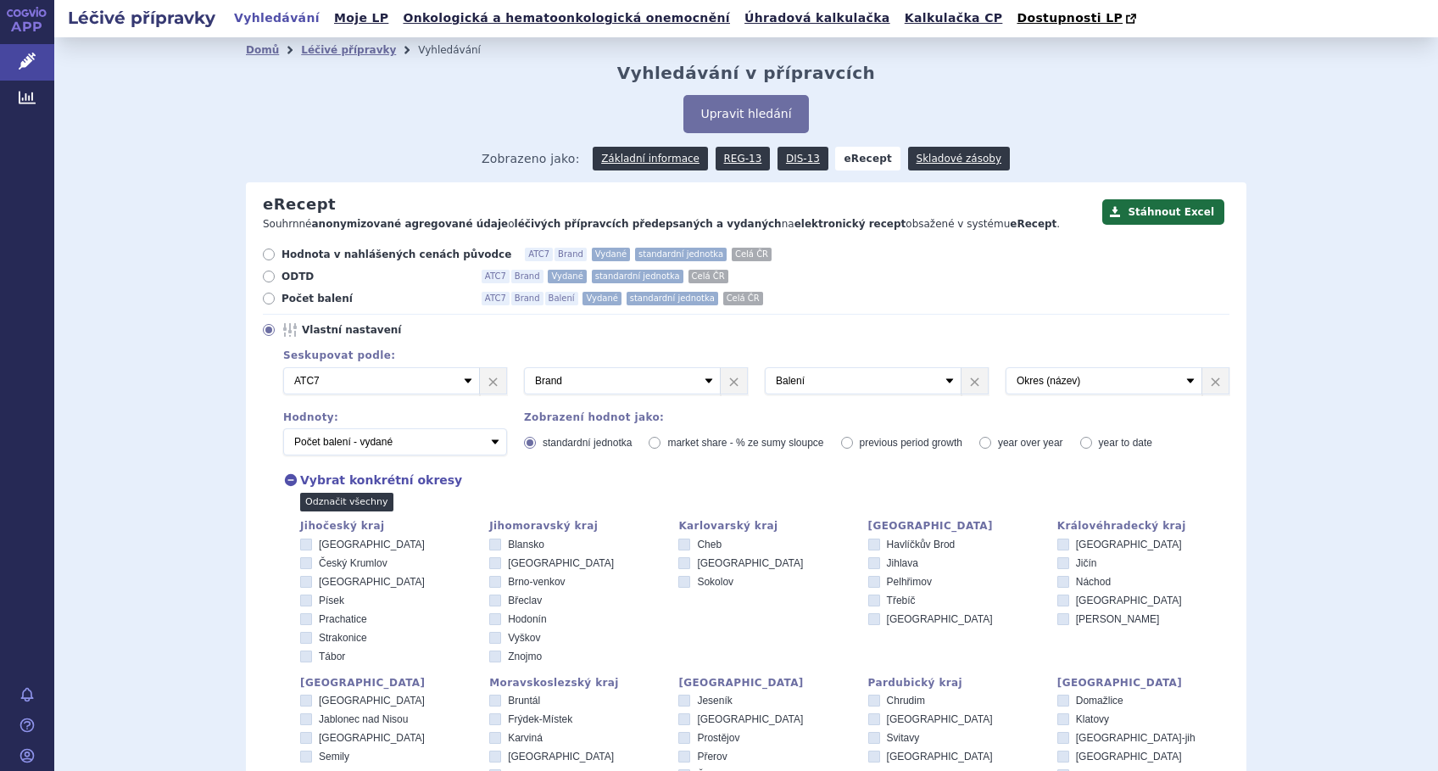
checkbox input "false"
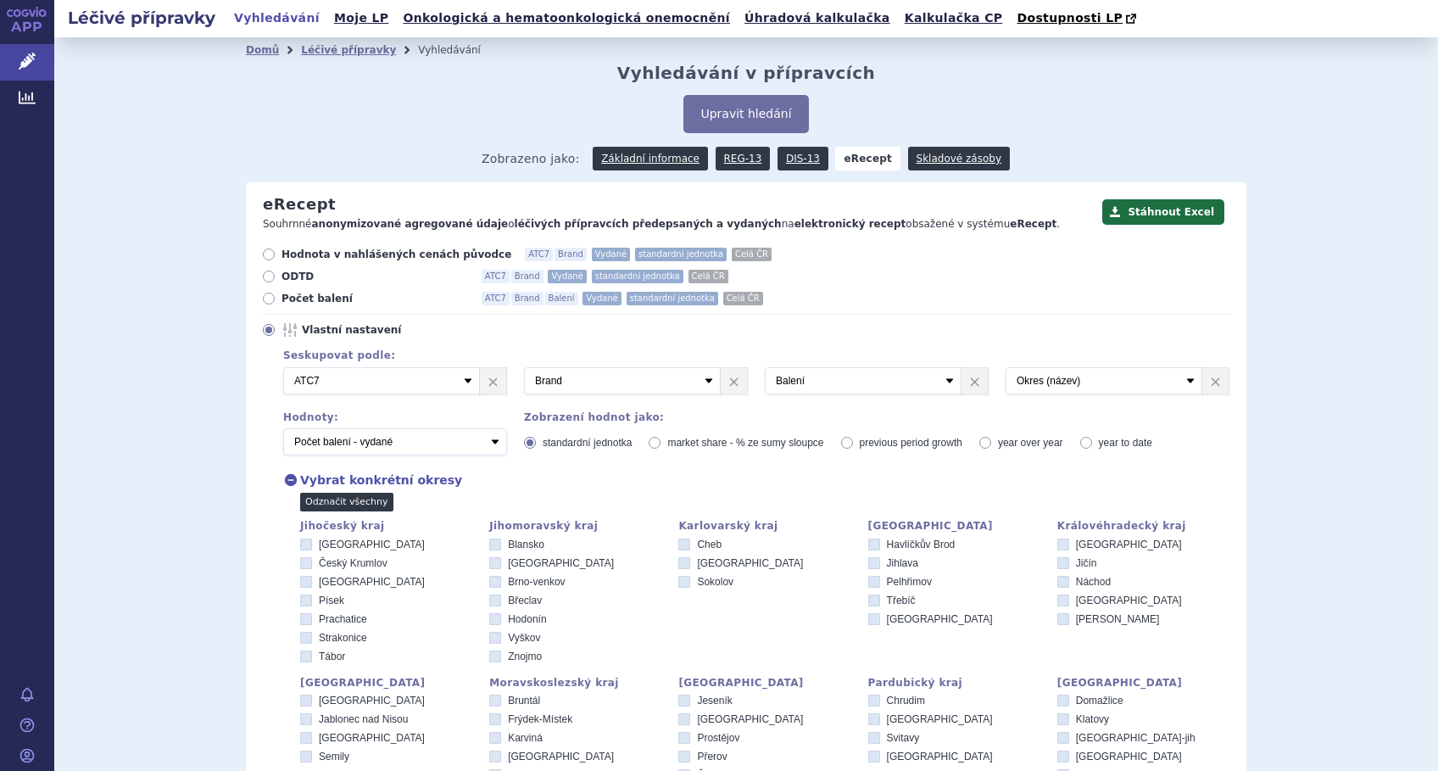
checkbox input "false"
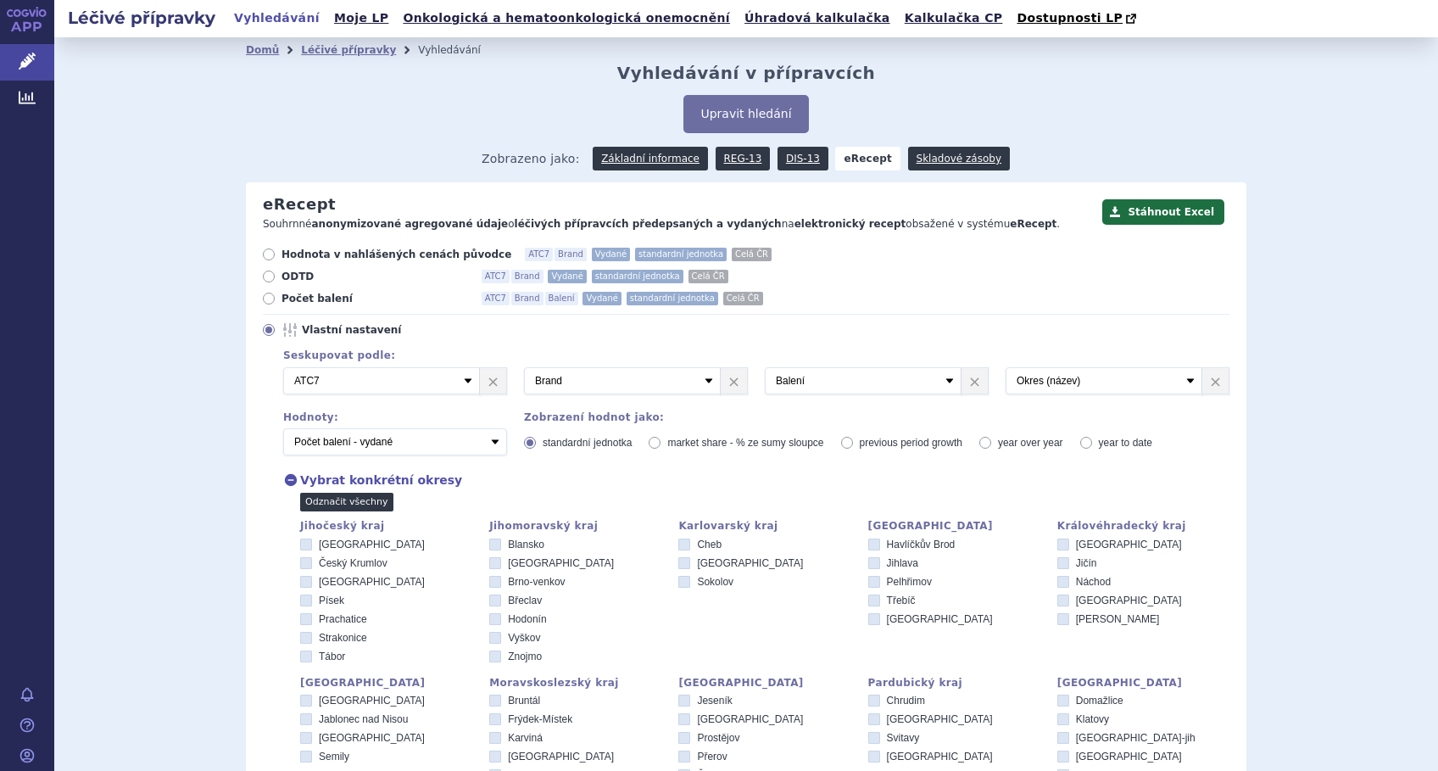
checkbox input "false"
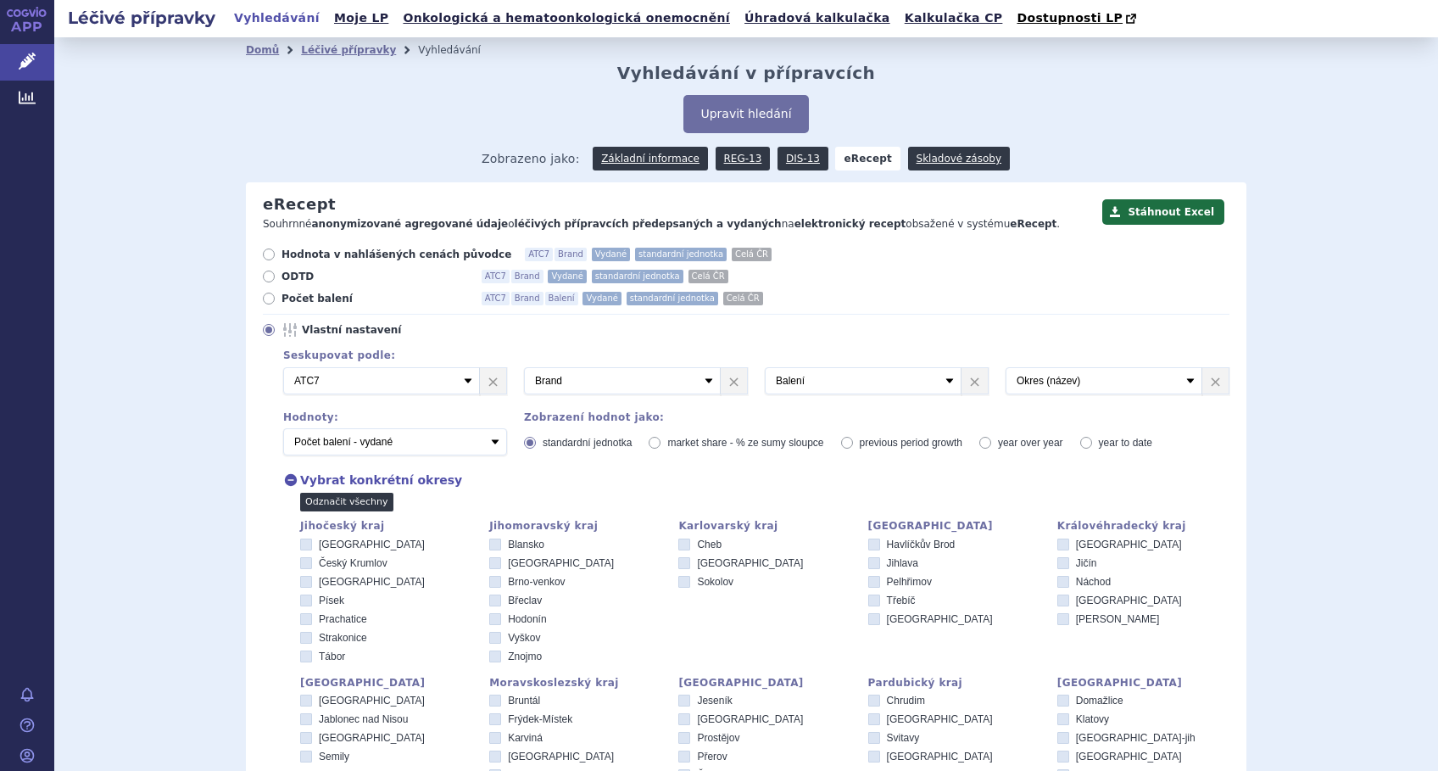
checkbox input "false"
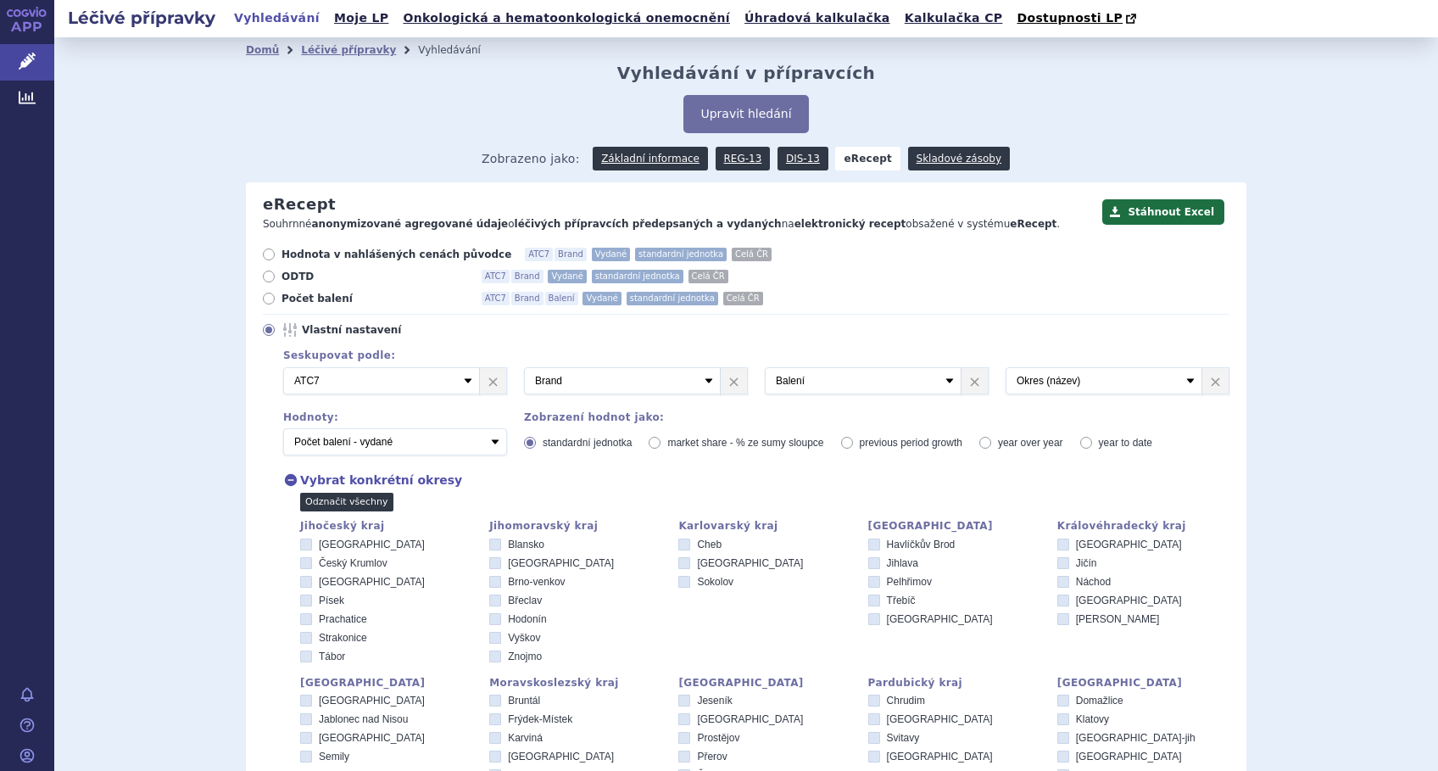
checkbox input "false"
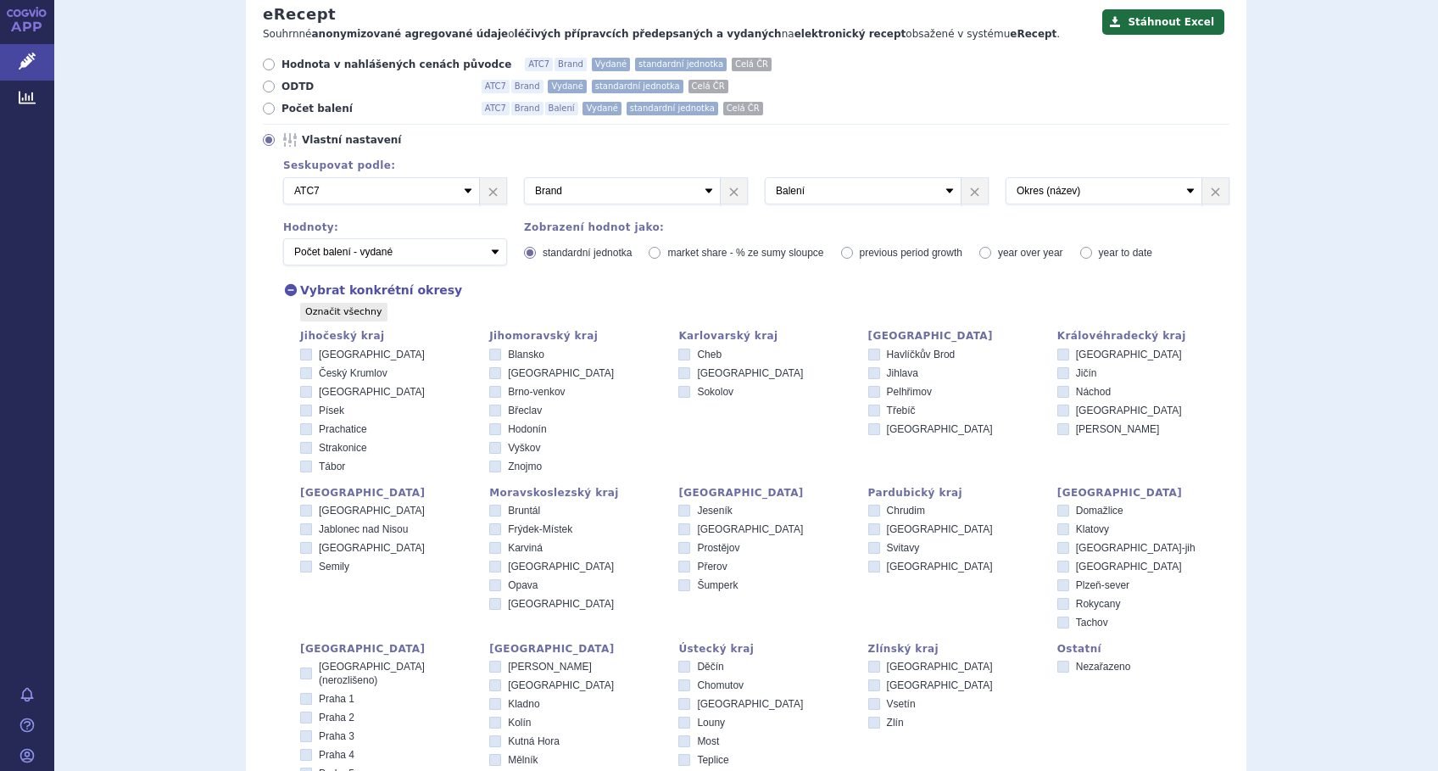
scroll to position [225, 0]
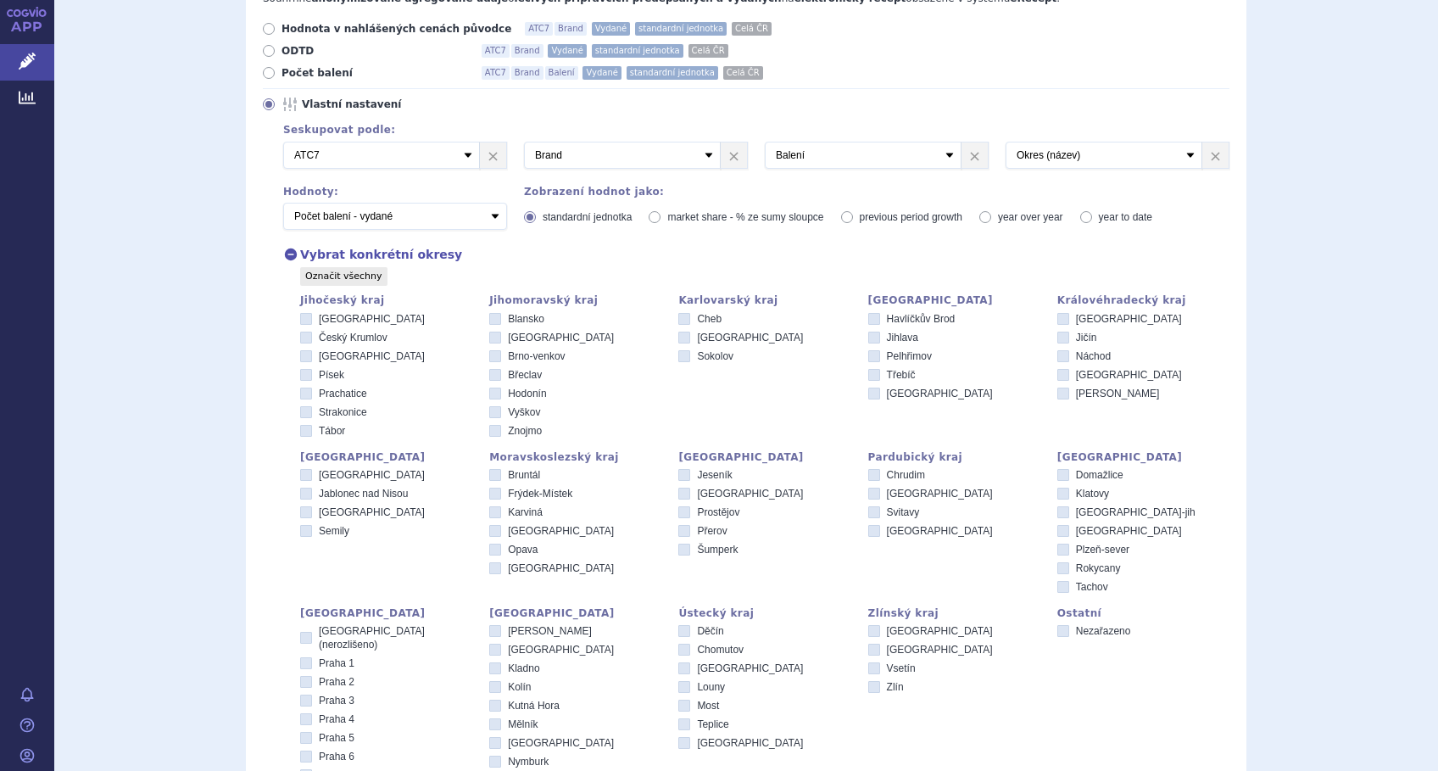
click at [303, 509] on icon at bounding box center [306, 512] width 12 height 12
click at [303, 509] on input "[GEOGRAPHIC_DATA]" at bounding box center [307, 514] width 11 height 11
checkbox input "true"
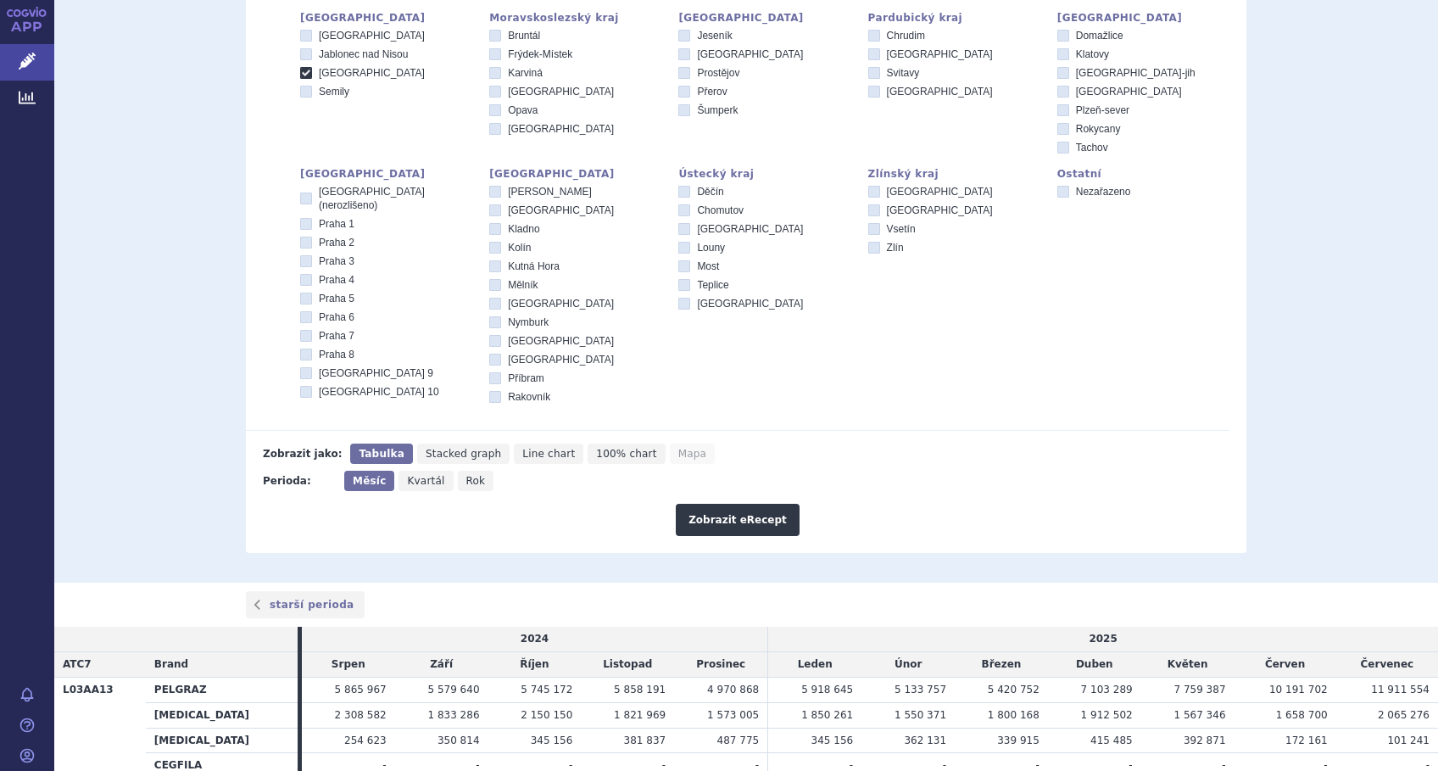
scroll to position [792, 0]
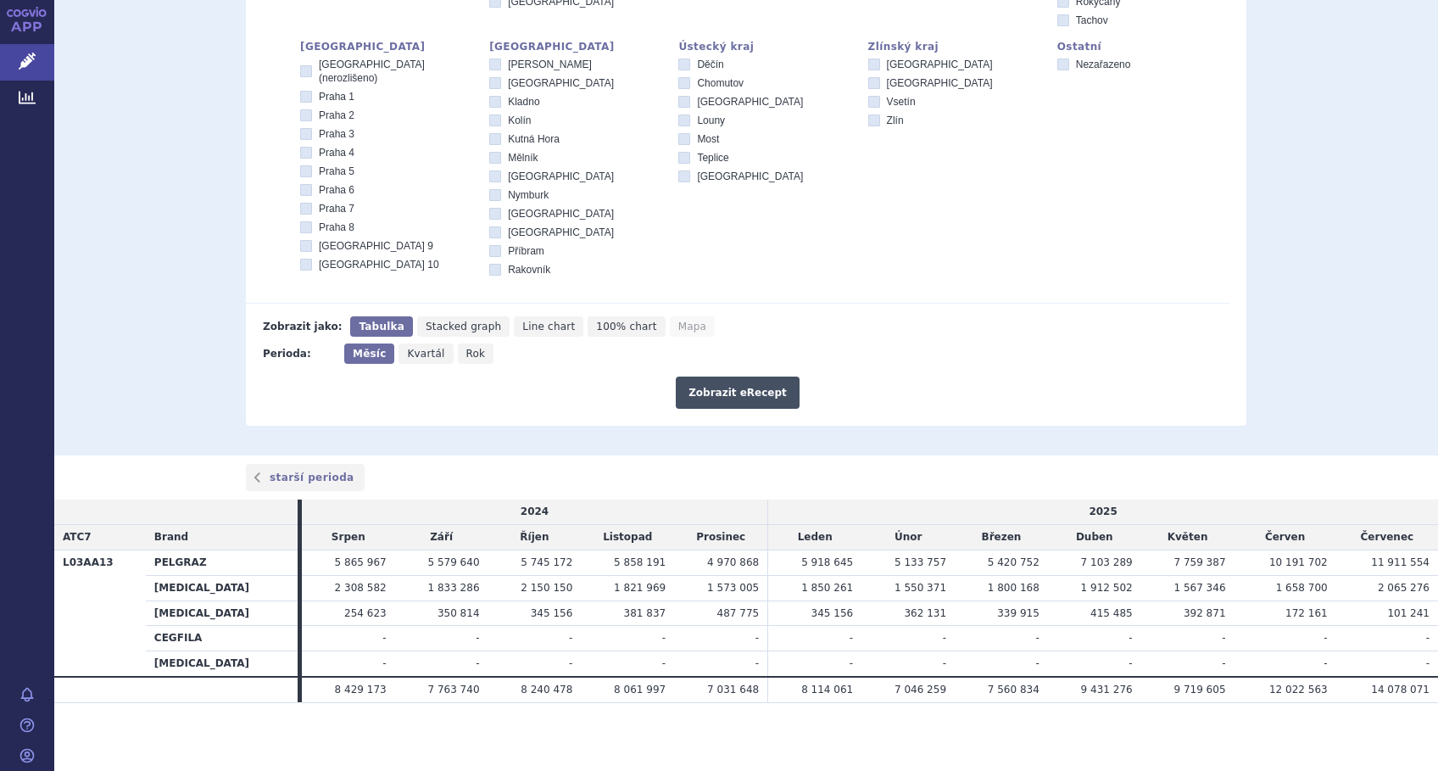
click at [718, 396] on button "Zobrazit eRecept" at bounding box center [738, 392] width 124 height 32
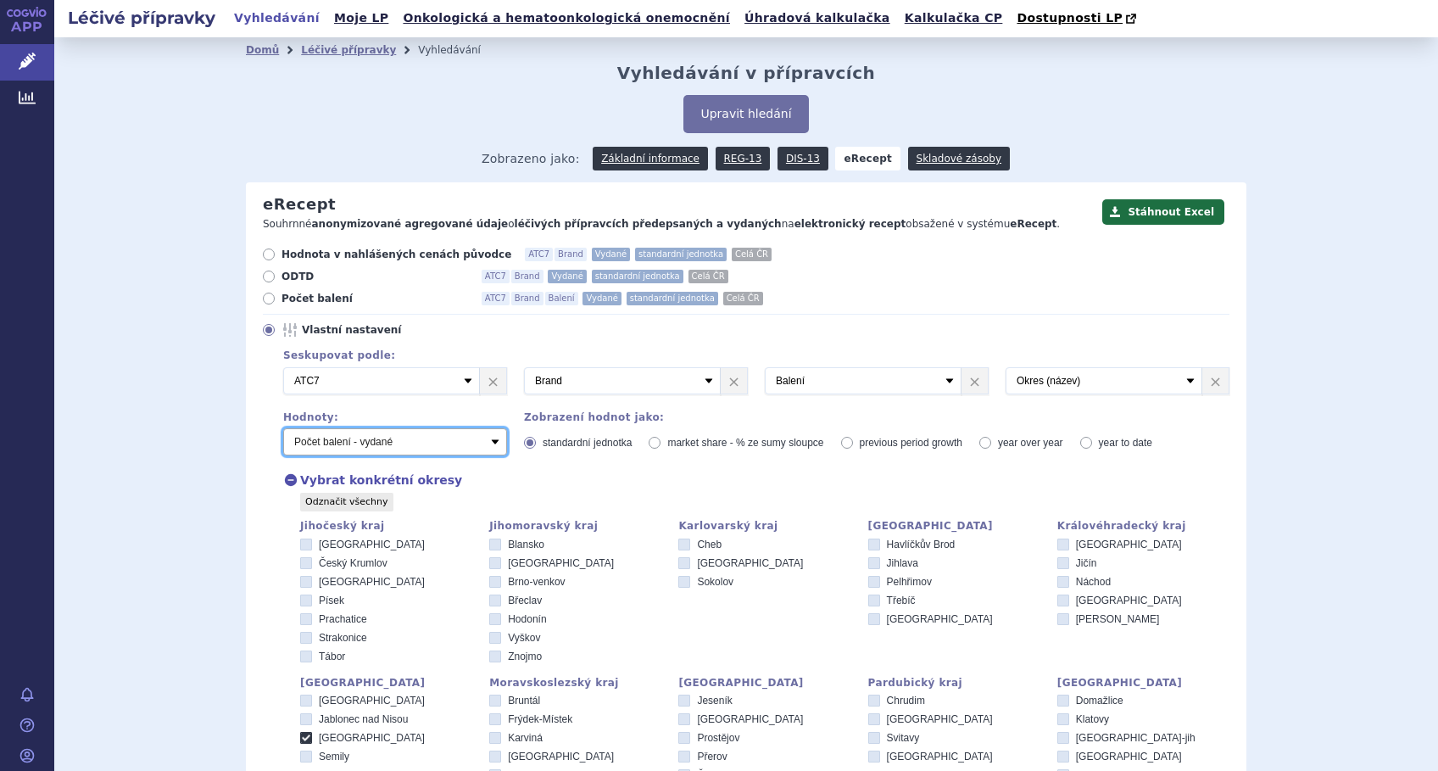
click at [485, 441] on select "Počet balení - vydané Hodnota v nahlášených cenách původce - vydané Hodnota v m…" at bounding box center [395, 441] width 224 height 27
select select "predepsanePackages"
click at [283, 429] on select "Počet balení - vydané Hodnota v nahlášených cenách původce - vydané Hodnota v m…" at bounding box center [395, 441] width 224 height 27
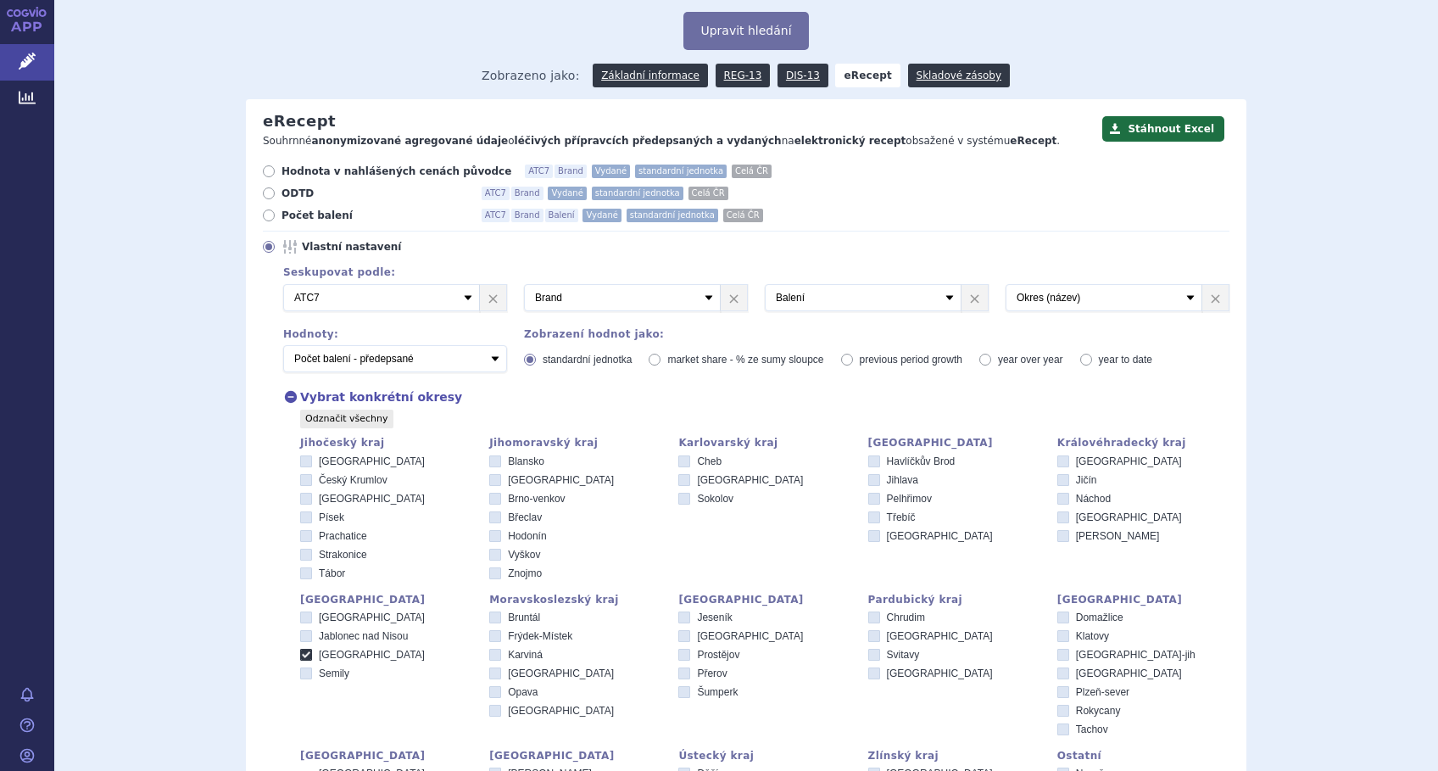
scroll to position [452, 0]
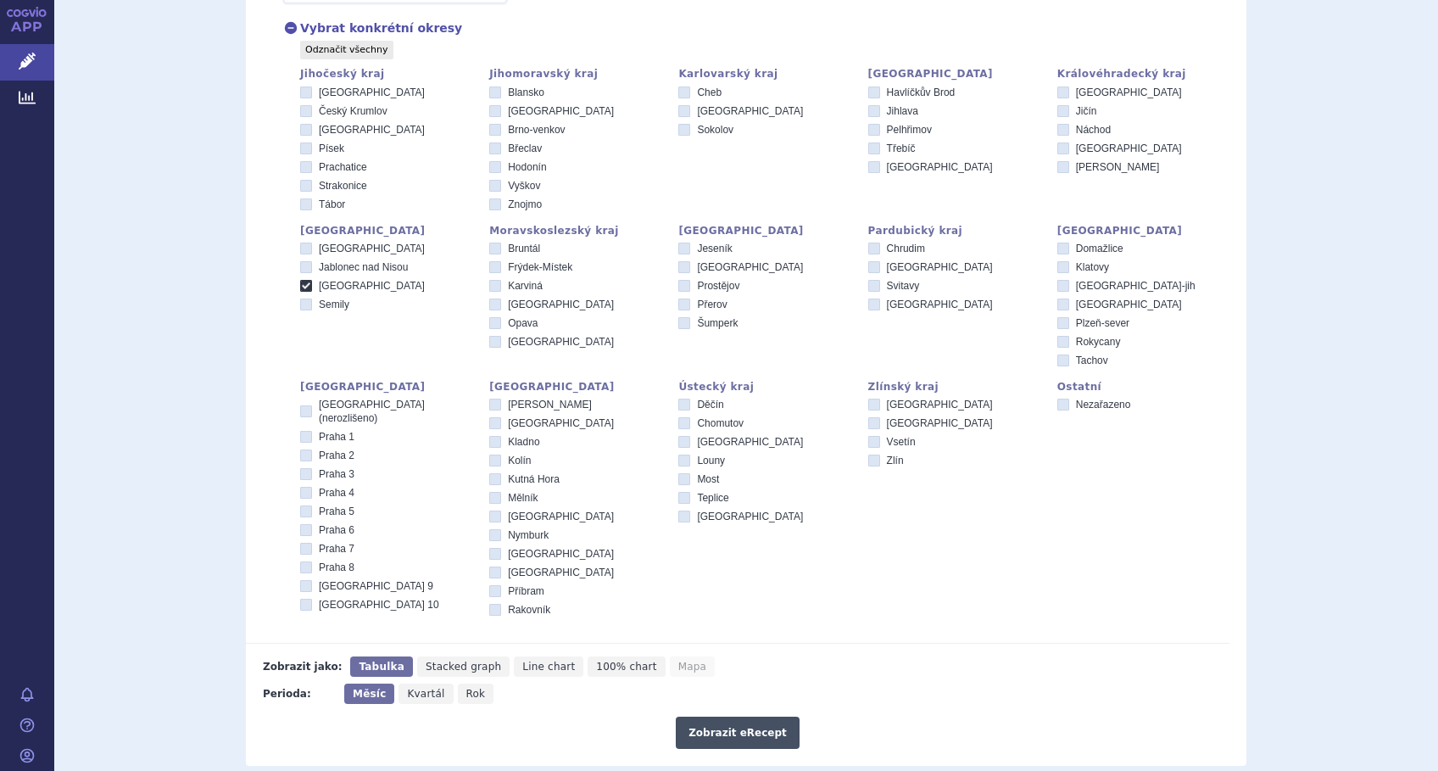
click at [730, 721] on button "Zobrazit eRecept" at bounding box center [738, 732] width 124 height 32
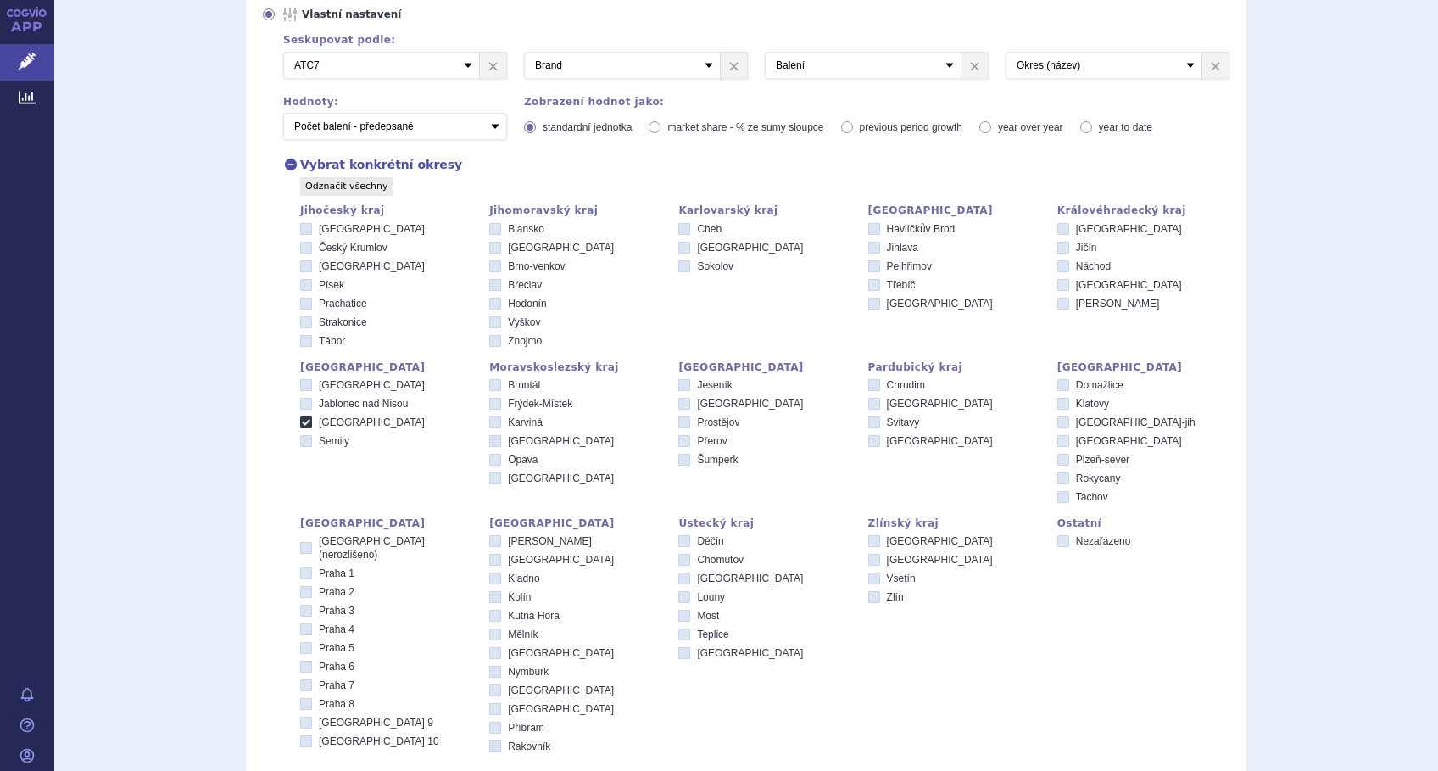
scroll to position [63, 0]
